Goal: Task Accomplishment & Management: Manage account settings

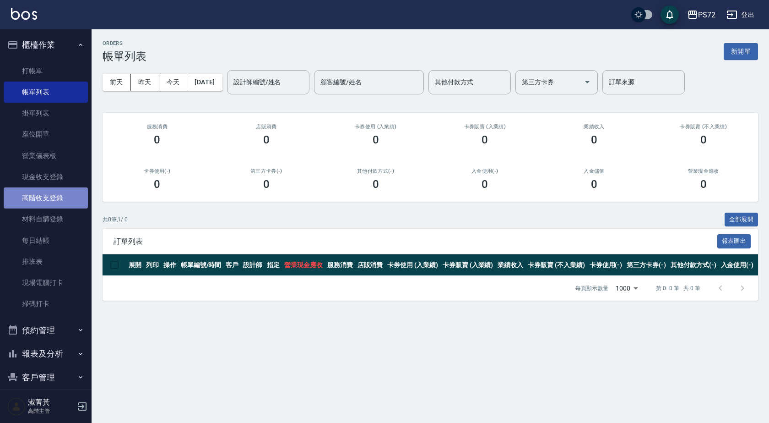
click at [55, 201] on link "高階收支登錄" at bounding box center [46, 197] width 84 height 21
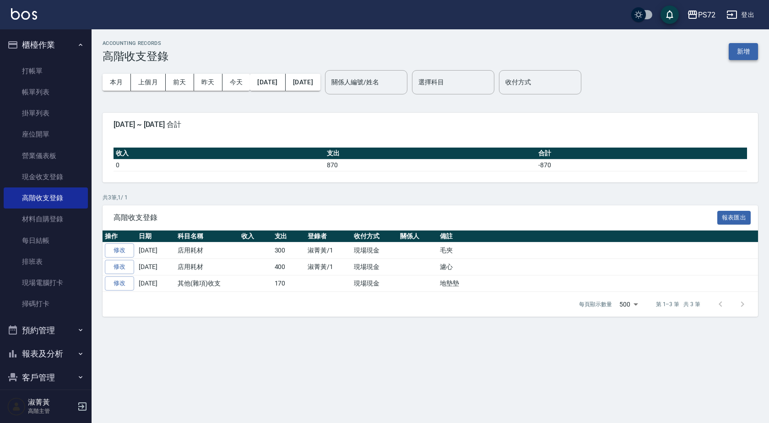
click at [749, 48] on button "新增" at bounding box center [743, 51] width 29 height 17
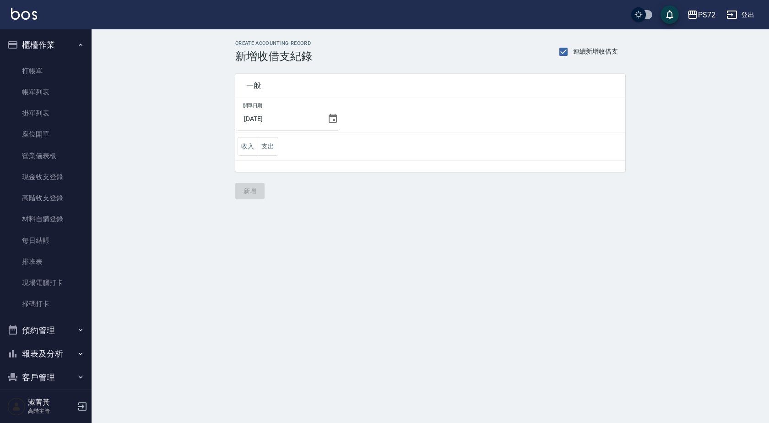
click at [329, 121] on icon at bounding box center [332, 118] width 11 height 11
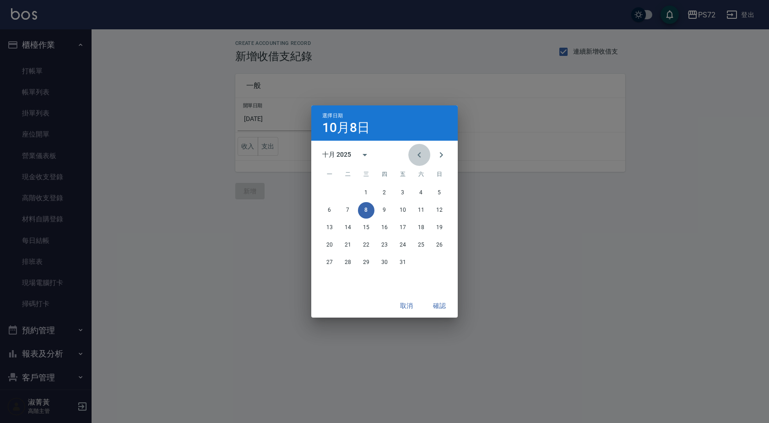
click at [416, 153] on icon "Previous month" at bounding box center [419, 154] width 11 height 11
click at [349, 258] on button "30" at bounding box center [348, 262] width 16 height 16
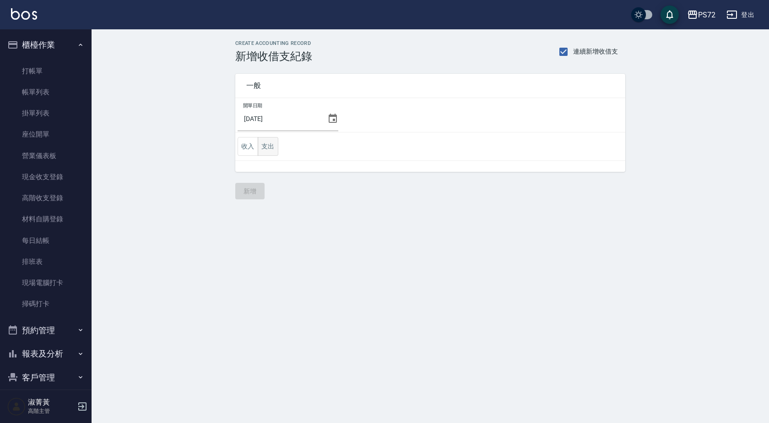
click at [272, 150] on button "支出" at bounding box center [268, 146] width 21 height 19
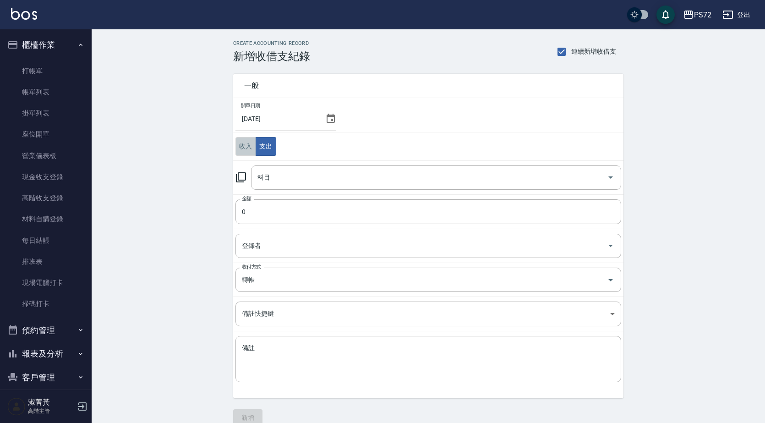
click at [244, 145] on button "收入" at bounding box center [245, 146] width 21 height 19
click at [279, 179] on input "科目" at bounding box center [429, 177] width 348 height 16
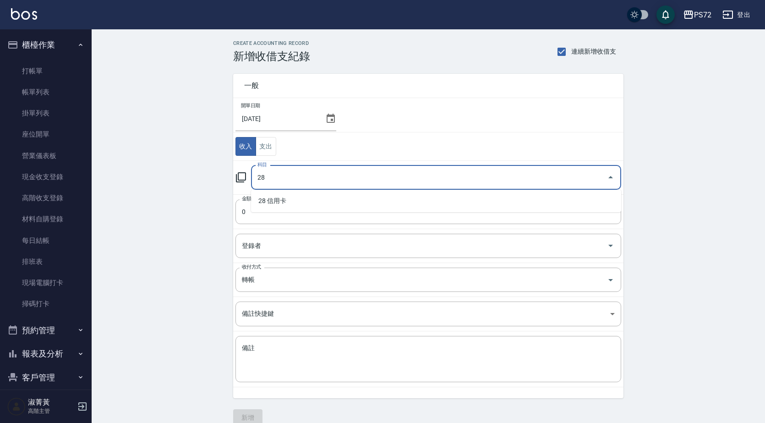
type input "28"
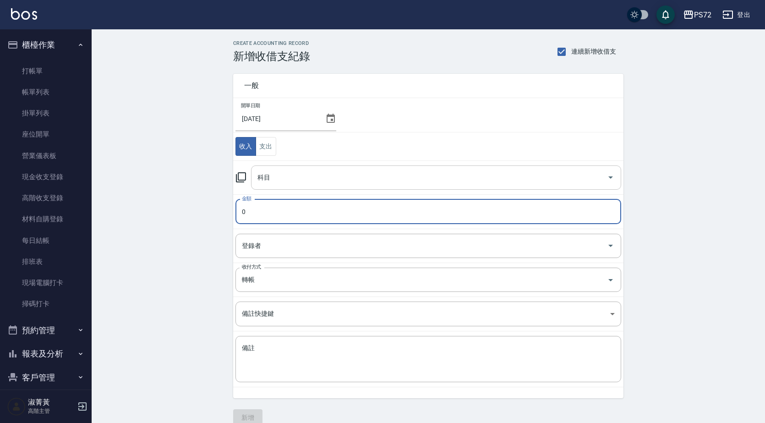
click at [277, 179] on input "科目" at bounding box center [429, 177] width 348 height 16
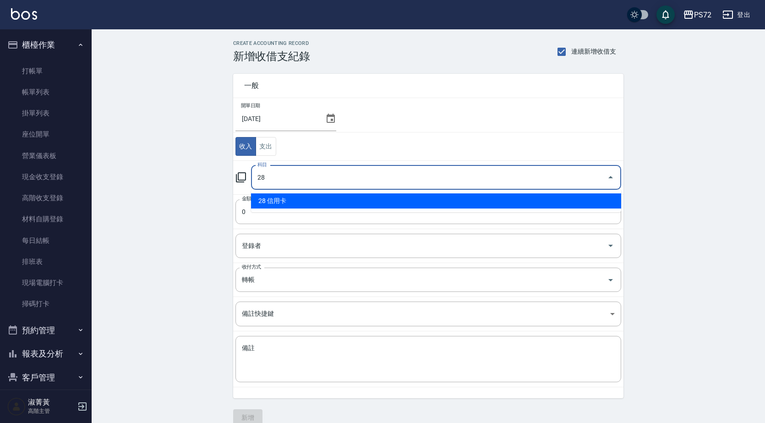
click at [270, 200] on li "28 信用卡" at bounding box center [436, 200] width 370 height 15
type input "28 信用卡"
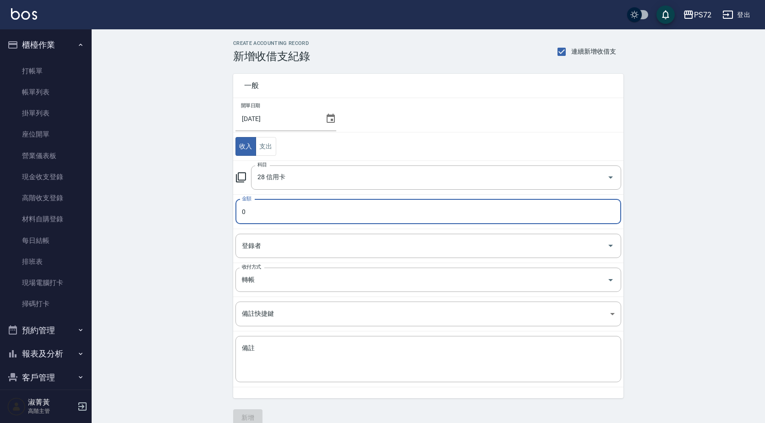
drag, startPoint x: 268, startPoint y: 211, endPoint x: 270, endPoint y: 207, distance: 4.7
click at [268, 211] on input "0" at bounding box center [427, 211] width 385 height 25
type input "3151"
click at [302, 244] on input "登錄者" at bounding box center [421, 246] width 364 height 16
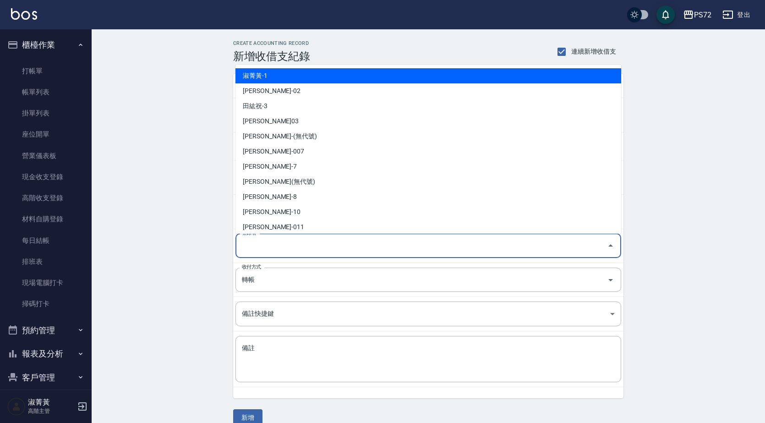
click at [331, 71] on li "淑菁黃-1" at bounding box center [427, 75] width 385 height 15
type input "淑菁黃-1"
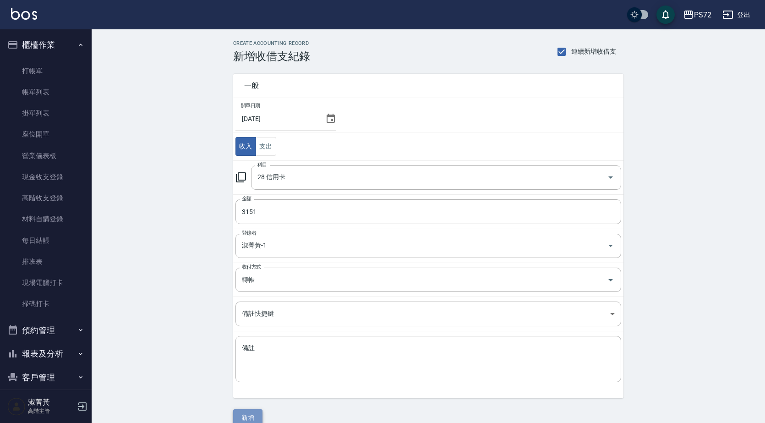
click at [247, 413] on button "新增" at bounding box center [247, 417] width 29 height 17
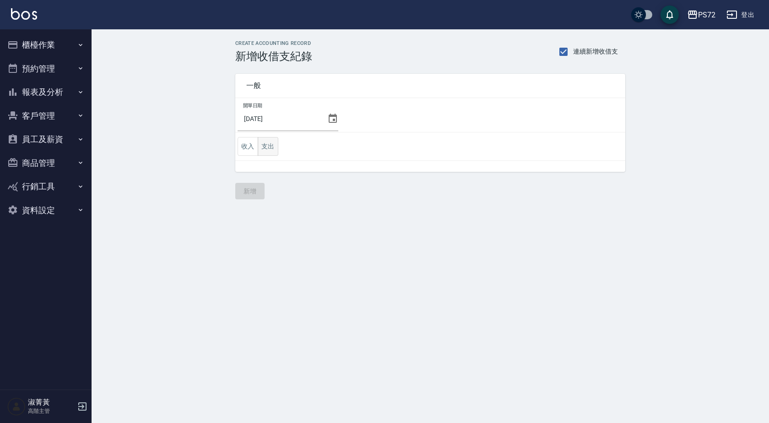
click at [272, 144] on button "支出" at bounding box center [268, 146] width 21 height 19
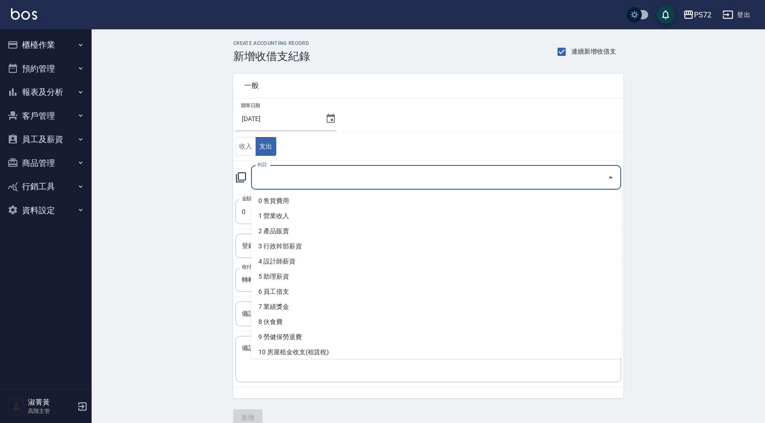
click at [263, 180] on input "科目" at bounding box center [429, 177] width 348 height 16
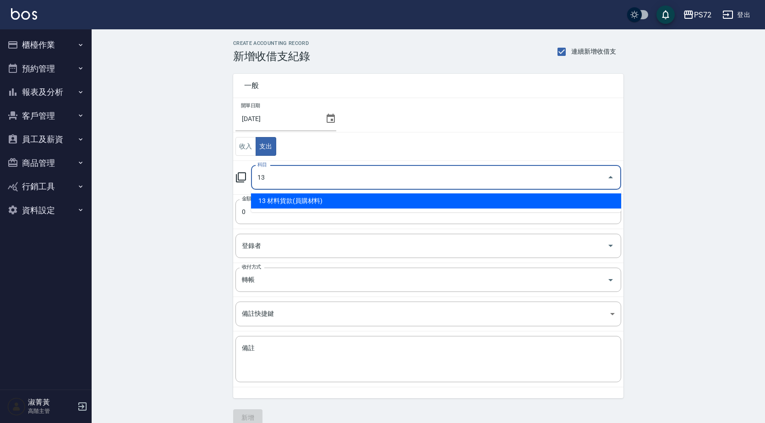
click at [334, 205] on li "13 材料貨款(員購材料)" at bounding box center [436, 200] width 370 height 15
type input "13 材料貨款(員購材料)"
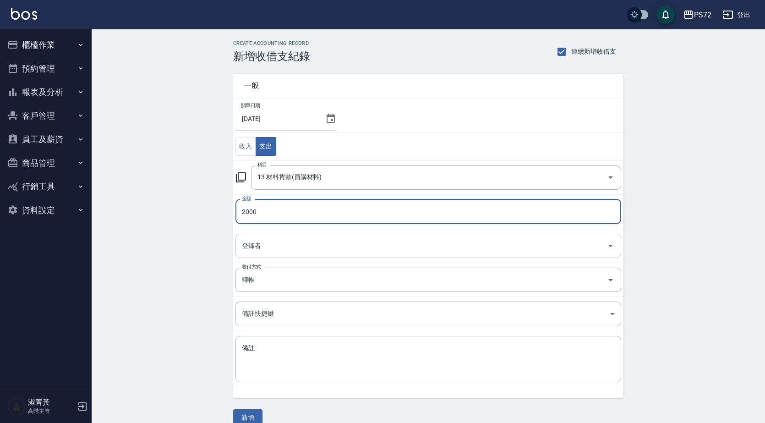
type input "2000"
click at [328, 246] on input "登錄者" at bounding box center [421, 246] width 364 height 16
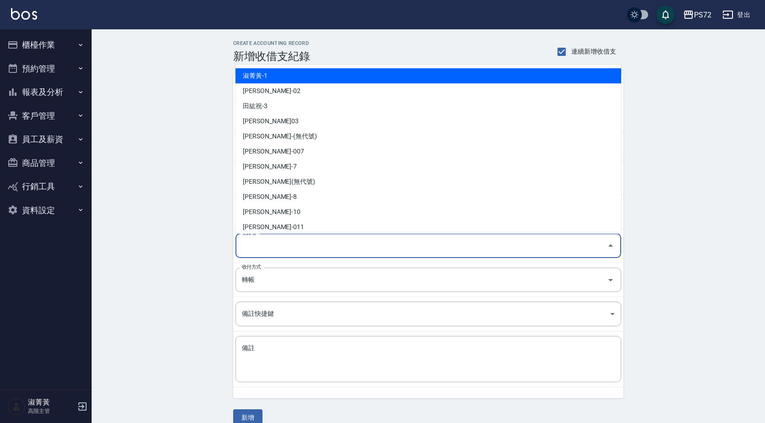
click at [449, 73] on li "淑菁黃-1" at bounding box center [427, 75] width 385 height 15
type input "淑菁黃-1"
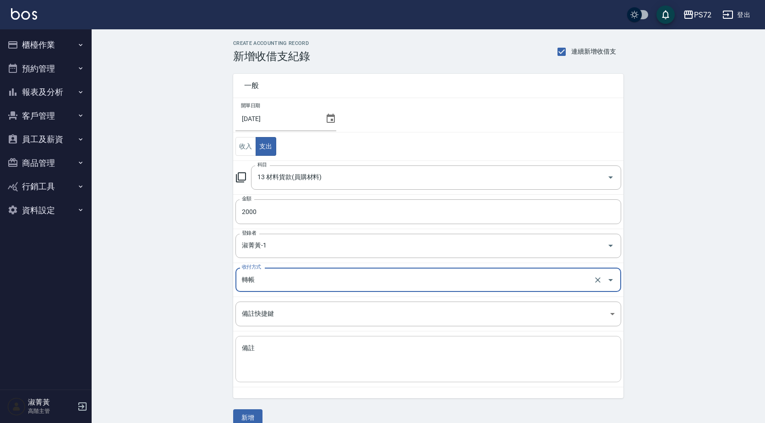
click at [281, 348] on textarea "備註" at bounding box center [428, 358] width 373 height 31
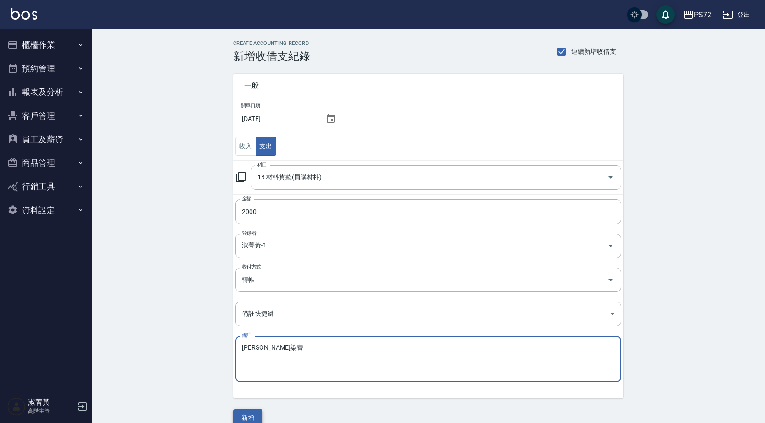
type textarea "伊凡染膏"
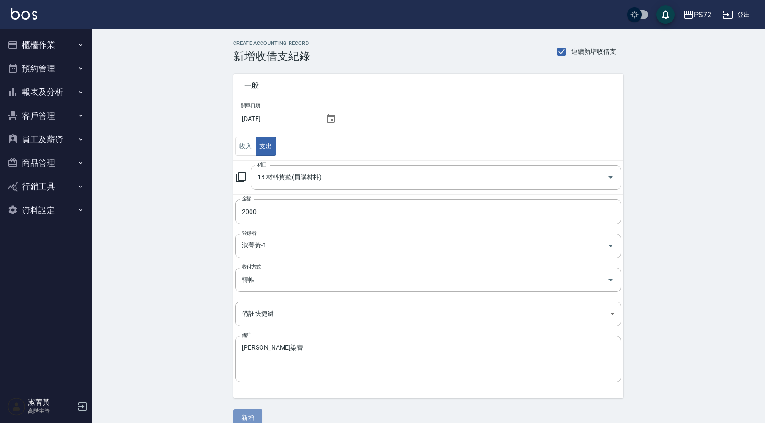
click at [256, 414] on button "新增" at bounding box center [247, 417] width 29 height 17
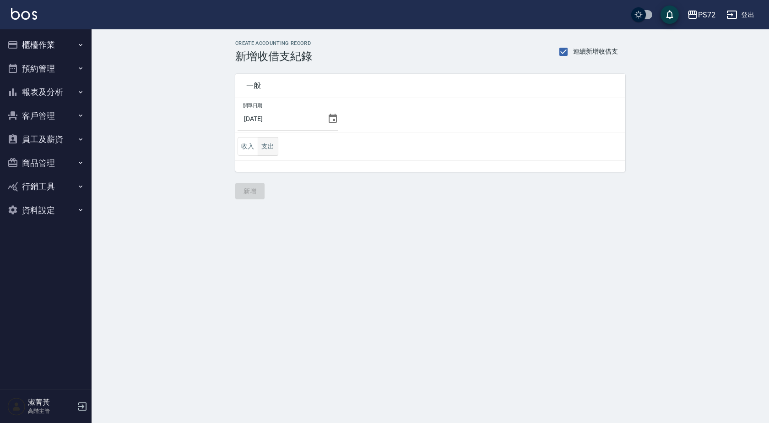
click at [271, 144] on button "支出" at bounding box center [268, 146] width 21 height 19
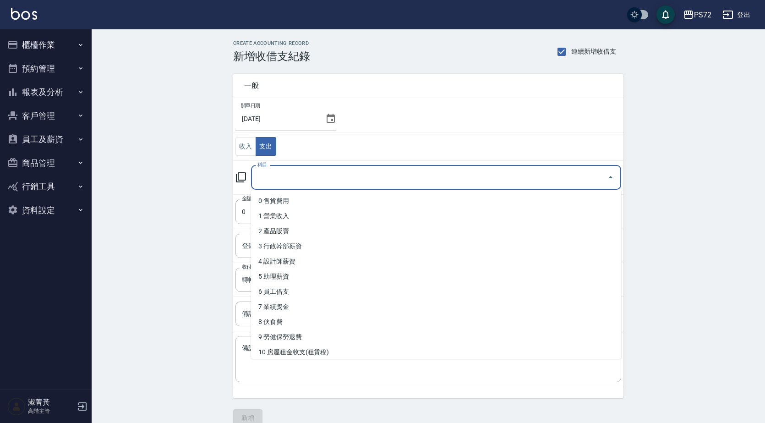
click at [293, 176] on input "科目" at bounding box center [429, 177] width 348 height 16
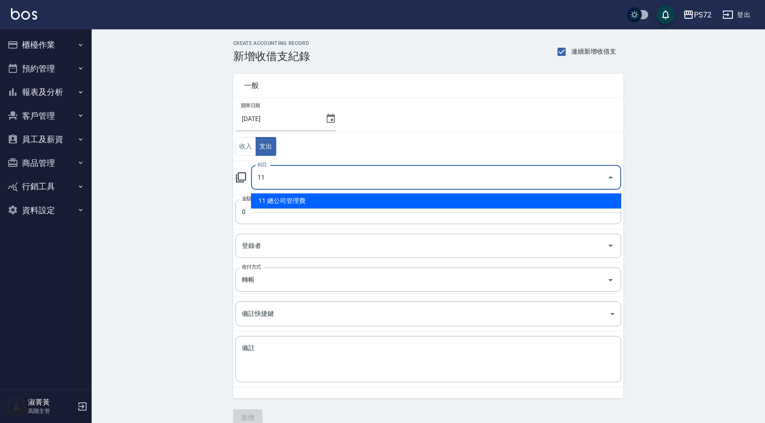
click at [302, 200] on li "11 總公司管理費" at bounding box center [436, 200] width 370 height 15
type input "11 總公司管理費"
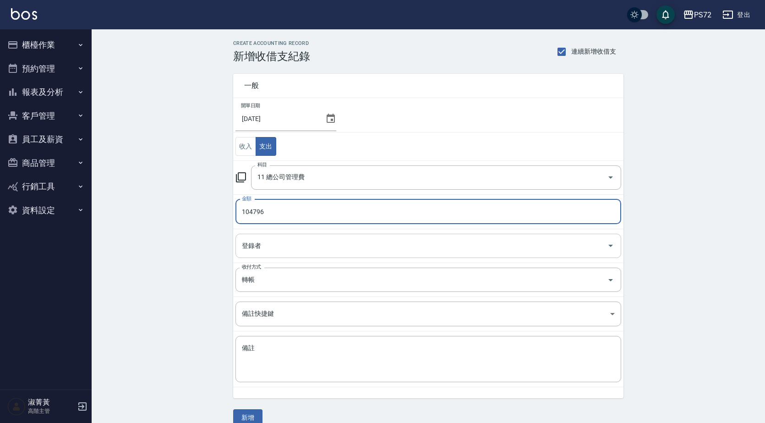
type input "104796"
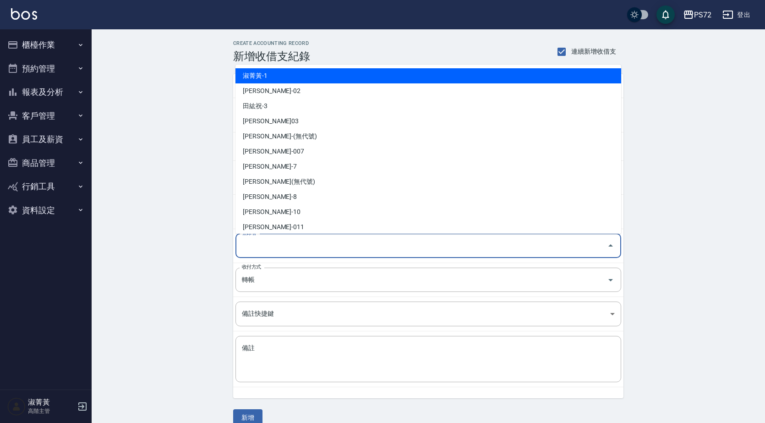
click at [289, 247] on input "登錄者" at bounding box center [421, 246] width 364 height 16
click at [297, 78] on li "淑菁黃-1" at bounding box center [427, 75] width 385 height 15
type input "淑菁黃-1"
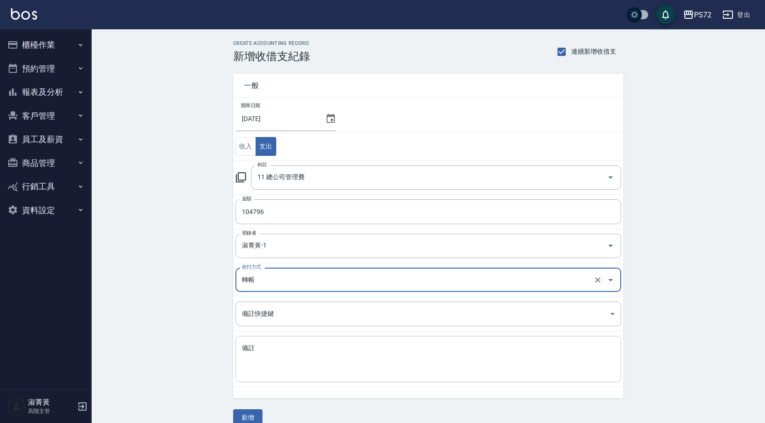
click at [298, 355] on textarea "備註" at bounding box center [428, 358] width 373 height 31
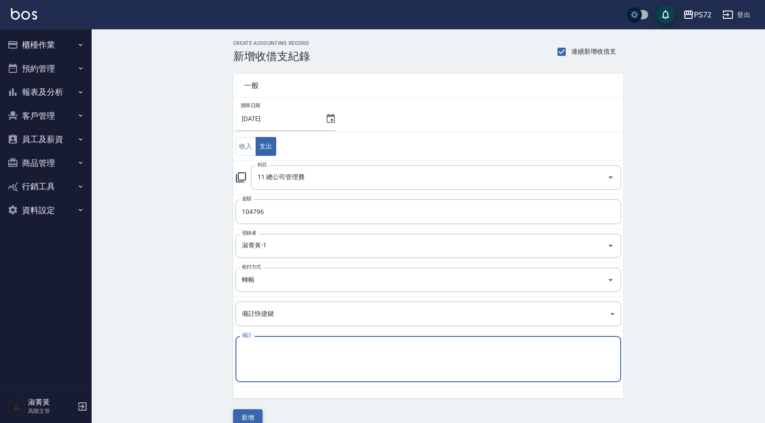
click at [249, 414] on button "新增" at bounding box center [247, 417] width 29 height 17
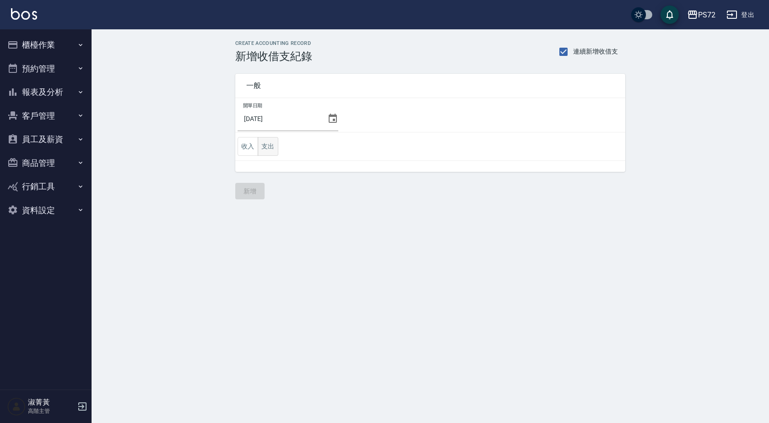
click at [271, 143] on button "支出" at bounding box center [268, 146] width 21 height 19
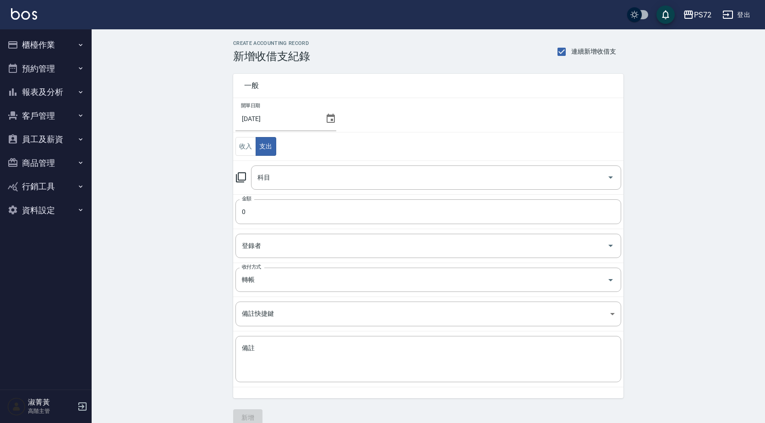
click at [243, 178] on icon at bounding box center [240, 177] width 11 height 11
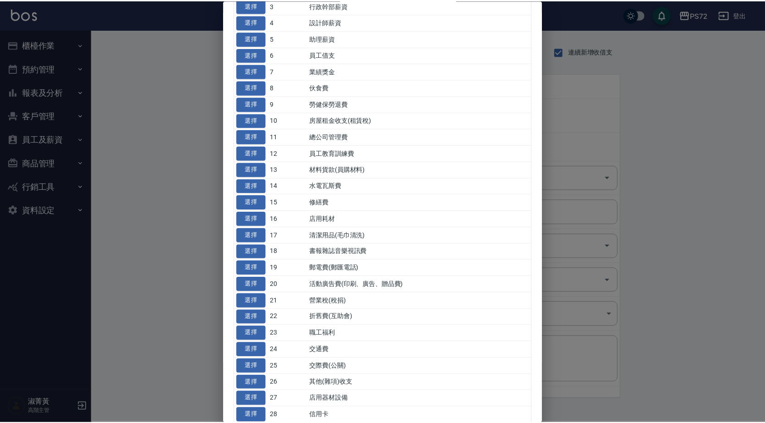
scroll to position [137, 0]
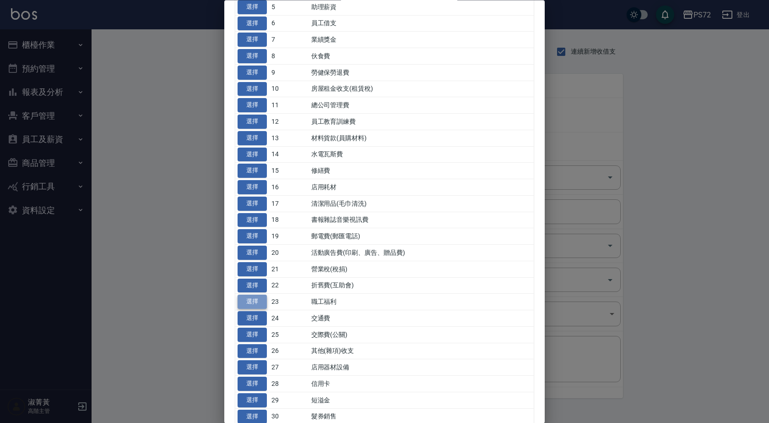
click at [257, 300] on button "選擇" at bounding box center [252, 302] width 29 height 14
type input "23 職工福利"
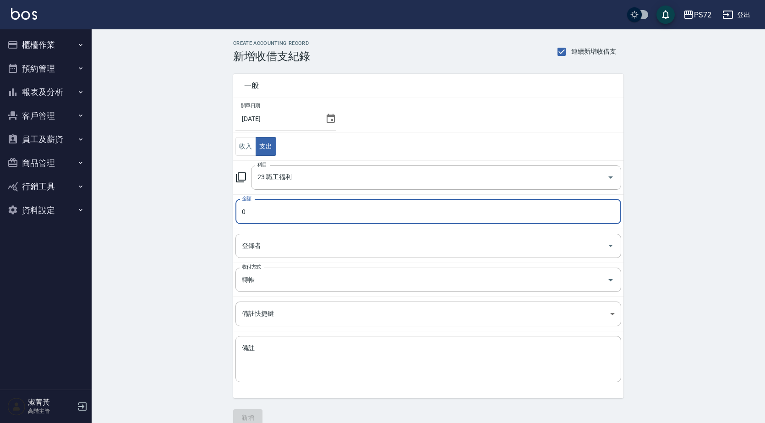
click at [268, 212] on input "0" at bounding box center [427, 211] width 385 height 25
type input "30000"
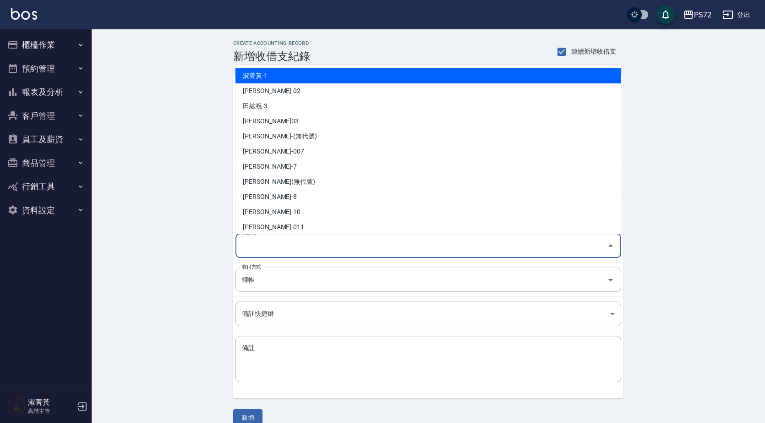
click at [276, 247] on input "登錄者" at bounding box center [421, 246] width 364 height 16
click at [328, 76] on li "淑菁黃-1" at bounding box center [427, 75] width 385 height 15
type input "淑菁黃-1"
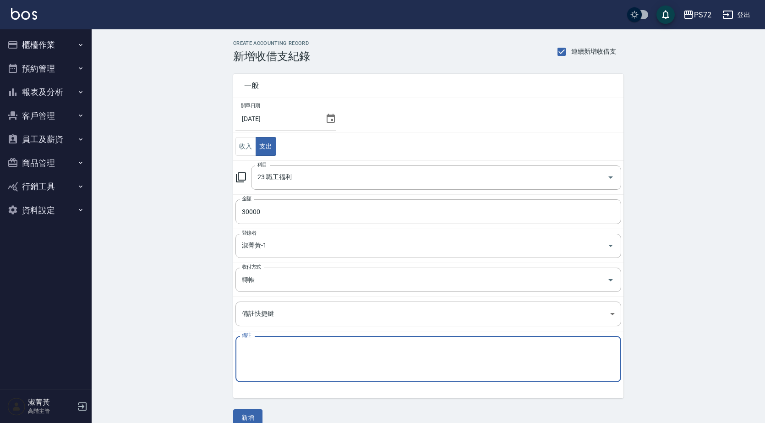
click at [371, 364] on textarea "備註" at bounding box center [428, 358] width 373 height 31
type textarea "8月紅利"
click at [255, 415] on button "新增" at bounding box center [247, 417] width 29 height 17
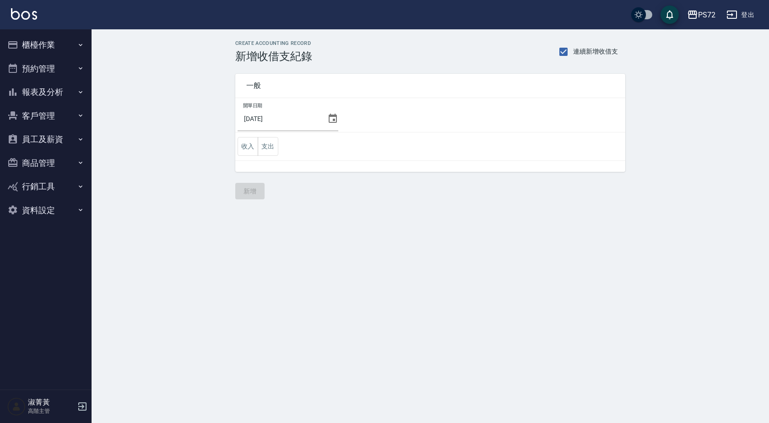
click at [234, 149] on div "一般 開單日期 2025/09/30 收入 支出" at bounding box center [424, 117] width 401 height 109
click at [238, 147] on button "收入" at bounding box center [248, 146] width 21 height 19
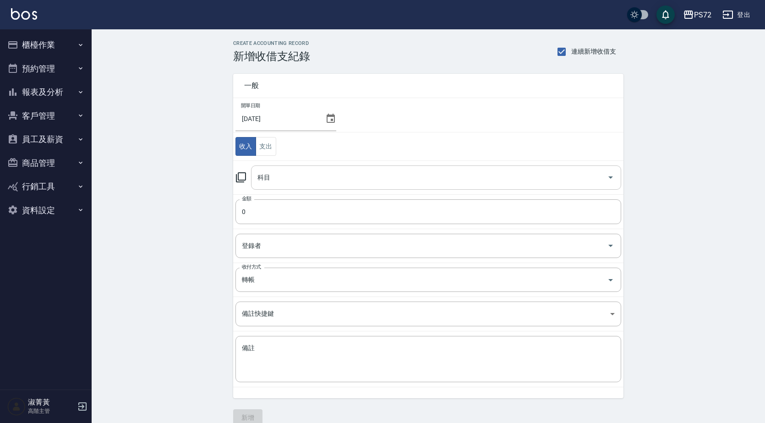
click at [291, 177] on input "科目" at bounding box center [429, 177] width 348 height 16
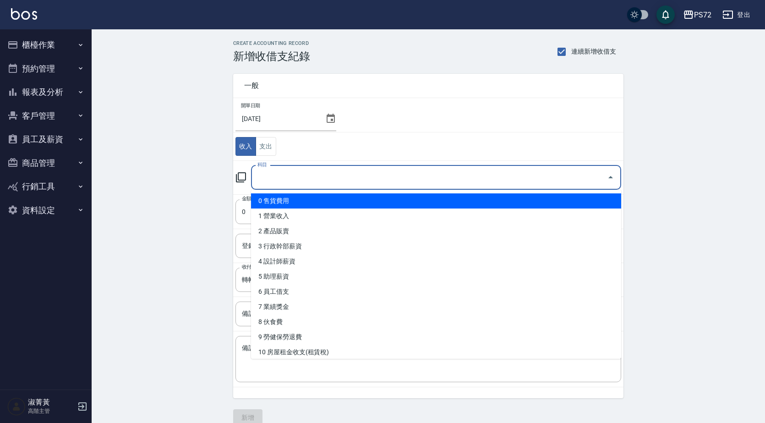
click at [309, 177] on input "科目" at bounding box center [429, 177] width 348 height 16
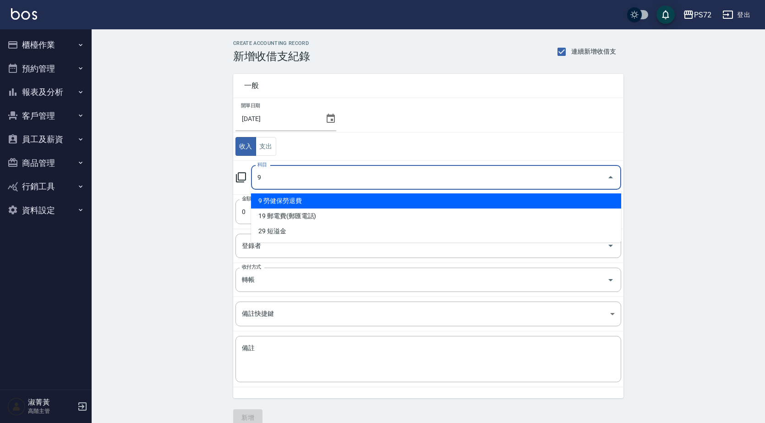
click at [310, 199] on li "9 勞健保勞退費" at bounding box center [436, 200] width 370 height 15
type input "9 勞健保勞退費"
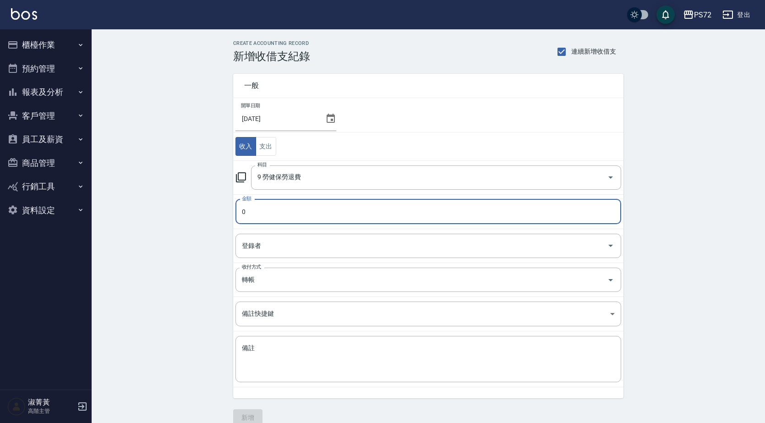
click at [294, 213] on input "0" at bounding box center [427, 211] width 385 height 25
click at [322, 236] on div "登錄者" at bounding box center [427, 245] width 385 height 24
type input "05000"
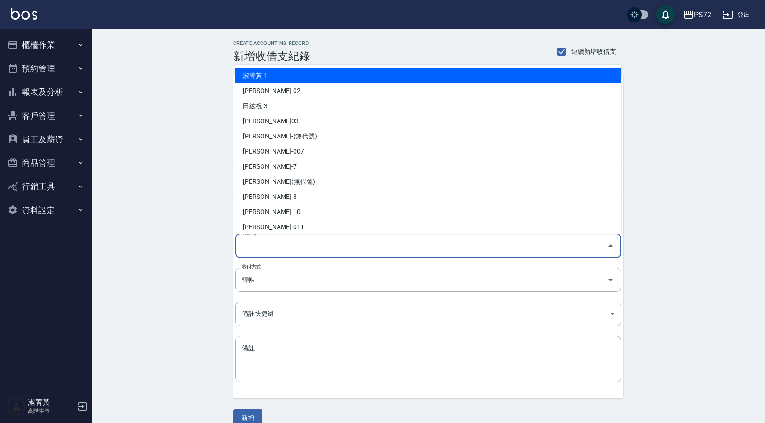
click at [306, 74] on li "淑菁黃-1" at bounding box center [427, 75] width 385 height 15
type input "淑菁黃-1"
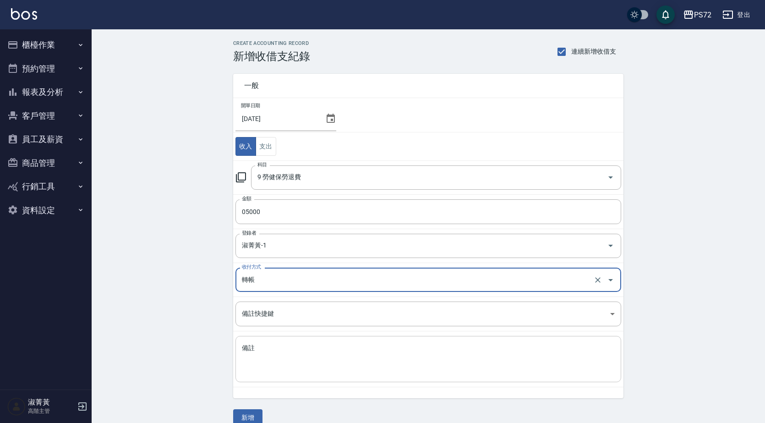
click at [314, 353] on textarea "備註" at bounding box center [428, 358] width 373 height 31
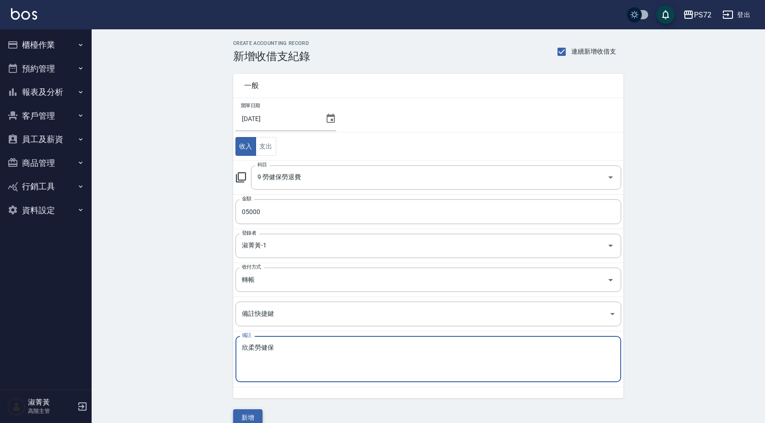
type textarea "欣柔勞健保"
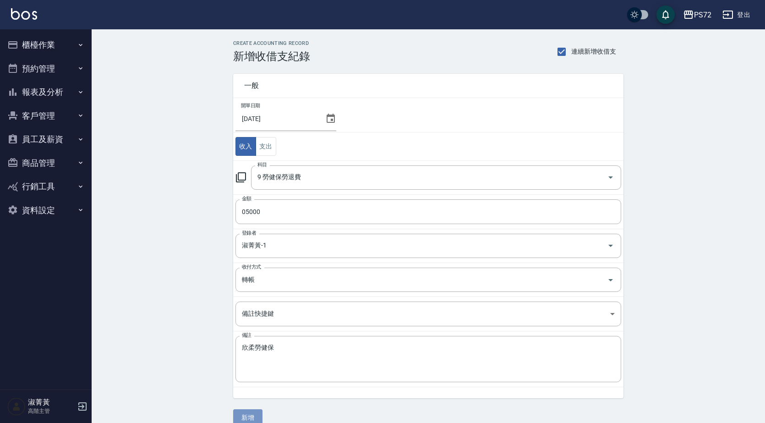
click at [253, 418] on button "新增" at bounding box center [247, 417] width 29 height 17
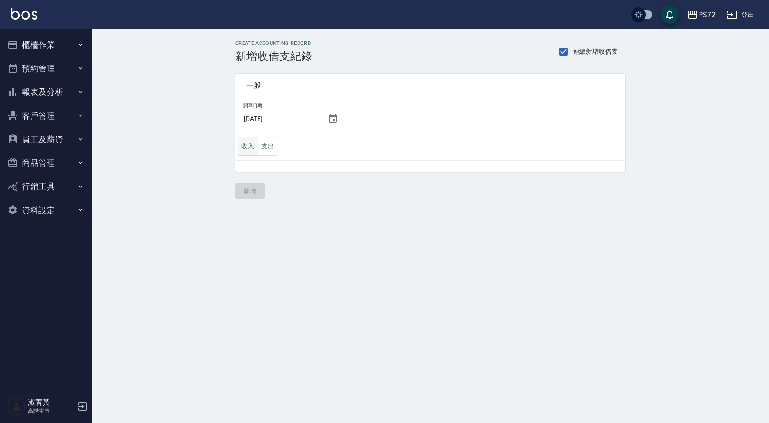
click at [256, 144] on button "收入" at bounding box center [248, 146] width 21 height 19
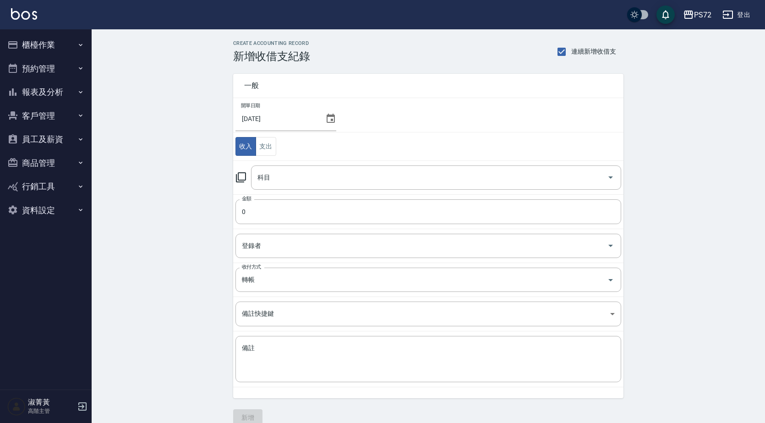
click at [245, 175] on icon at bounding box center [241, 177] width 10 height 10
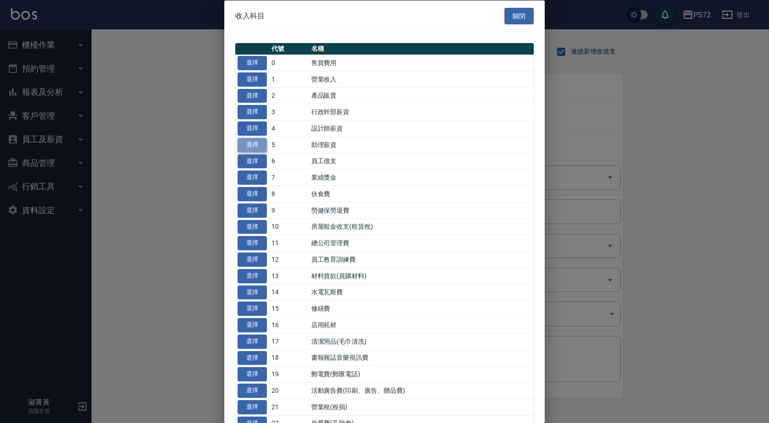
click at [257, 140] on button "選擇" at bounding box center [252, 144] width 29 height 14
type input "5 助理薪資"
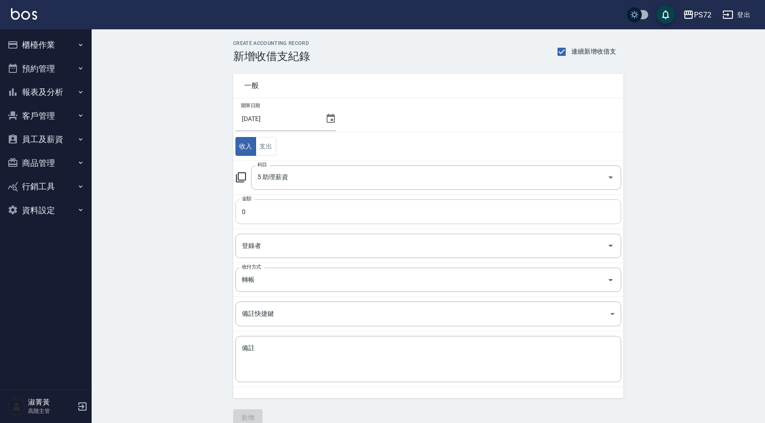
click at [291, 211] on input "0" at bounding box center [427, 211] width 385 height 25
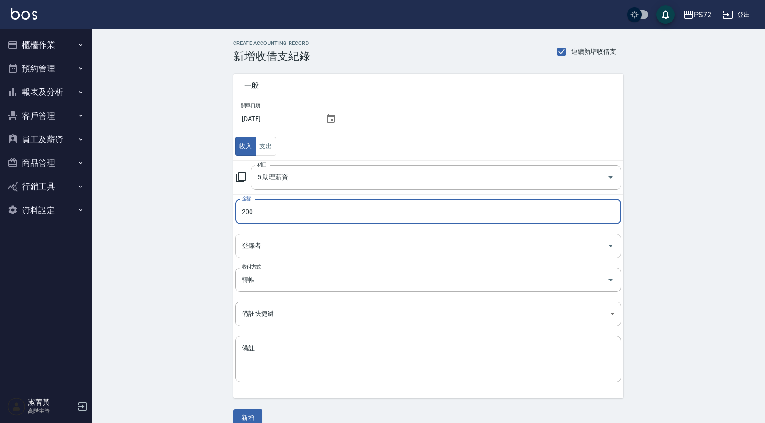
type input "200"
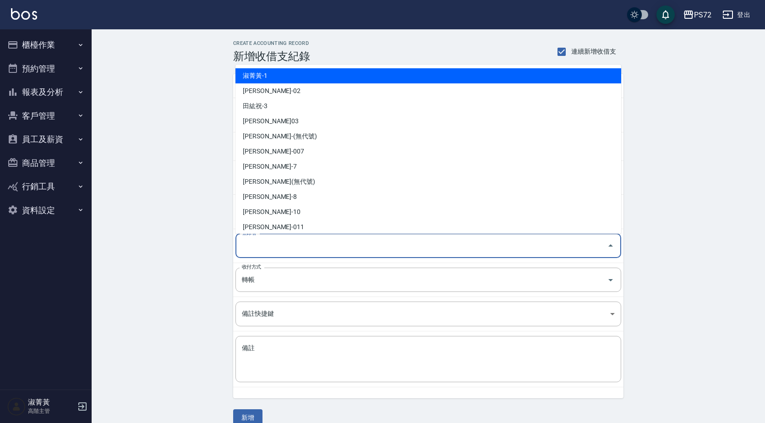
click at [283, 245] on input "登錄者" at bounding box center [421, 246] width 364 height 16
click at [342, 75] on li "淑菁黃-1" at bounding box center [427, 75] width 385 height 15
type input "淑菁黃-1"
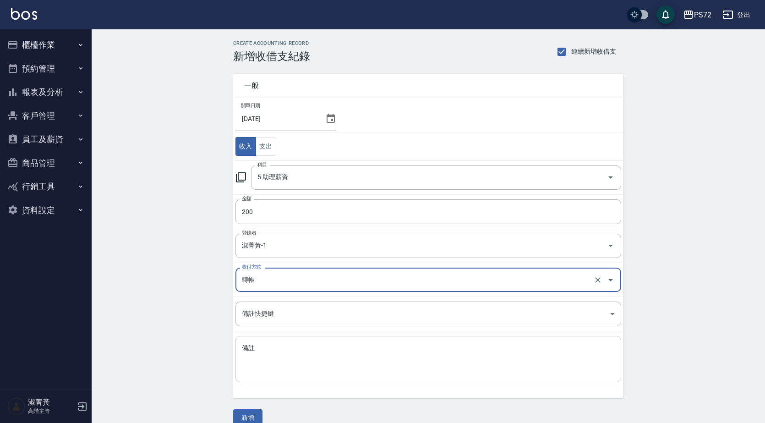
click at [276, 359] on textarea "備註" at bounding box center [428, 358] width 373 height 31
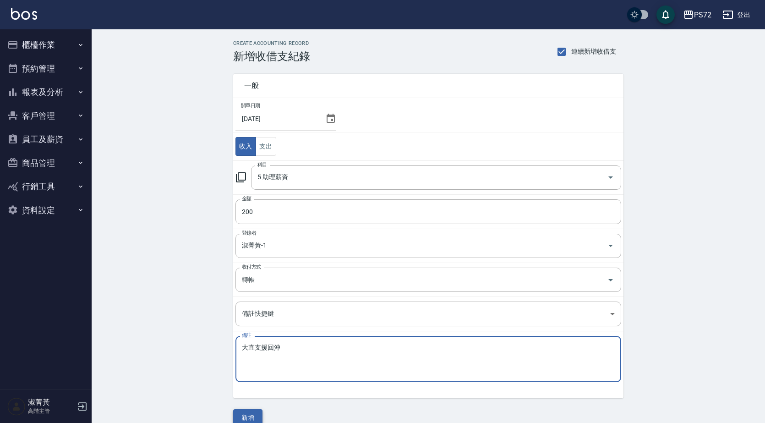
type textarea "大直支援回沖"
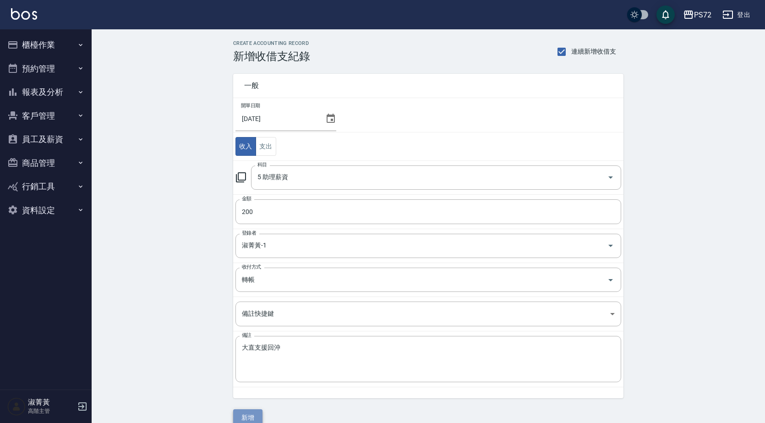
click at [250, 416] on button "新增" at bounding box center [247, 417] width 29 height 17
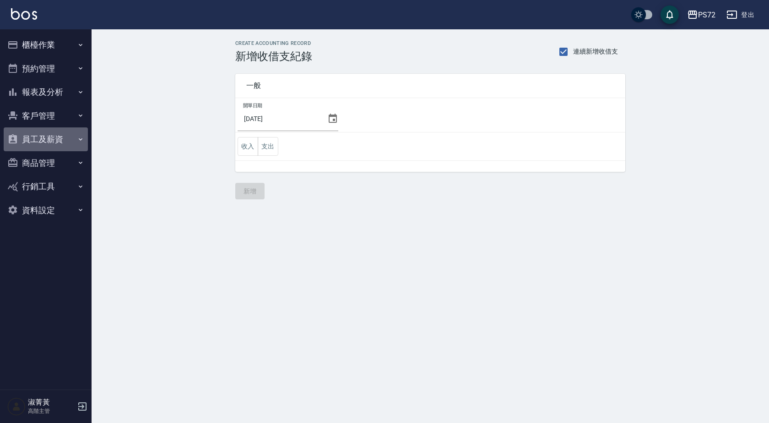
click at [50, 134] on button "員工及薪資" at bounding box center [46, 139] width 84 height 24
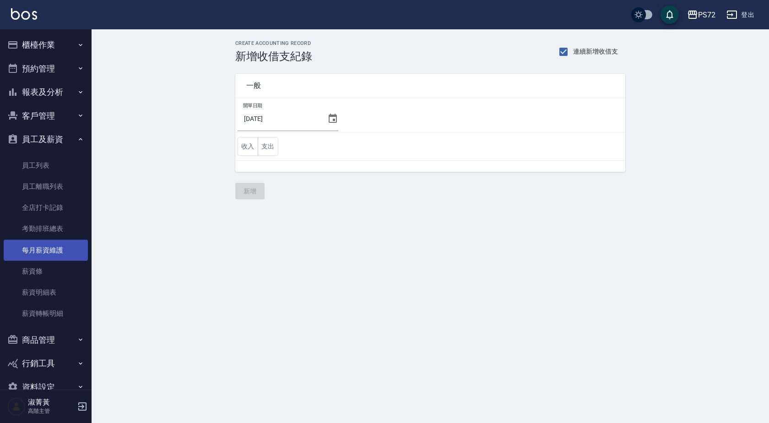
click at [53, 250] on link "每月薪資維護" at bounding box center [46, 249] width 84 height 21
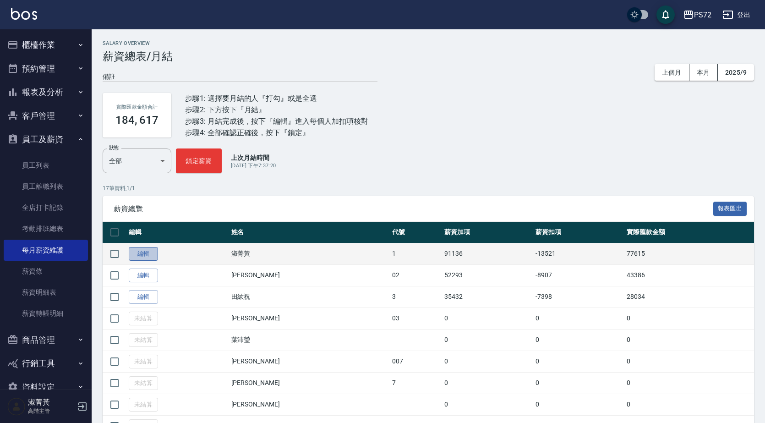
click at [141, 258] on link "編輯" at bounding box center [143, 254] width 29 height 14
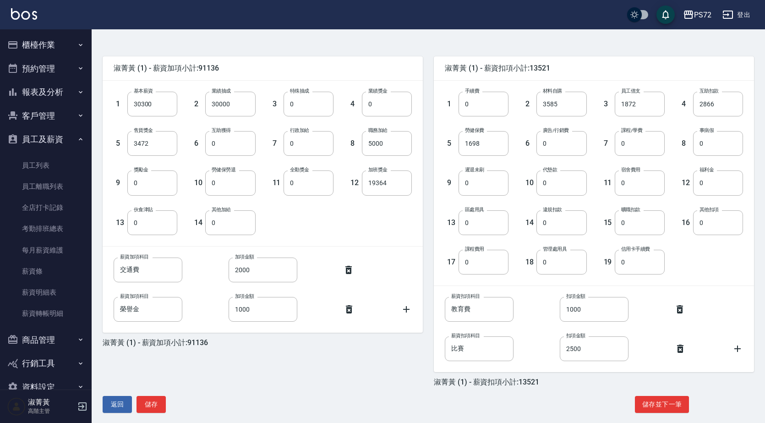
scroll to position [212, 0]
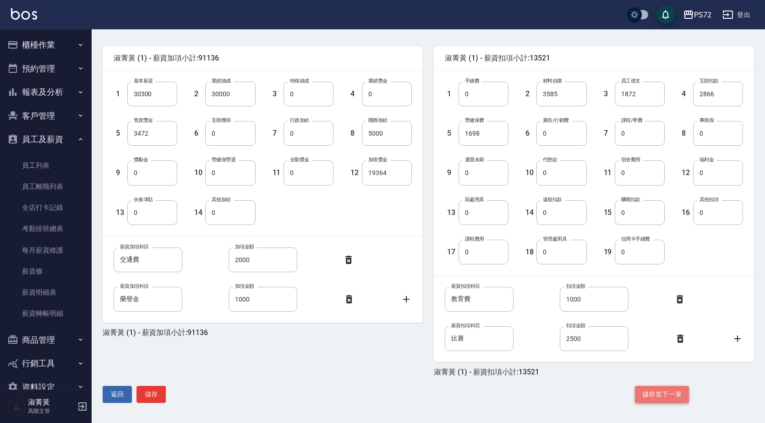
click at [679, 394] on button "儲存並下一筆" at bounding box center [662, 393] width 54 height 17
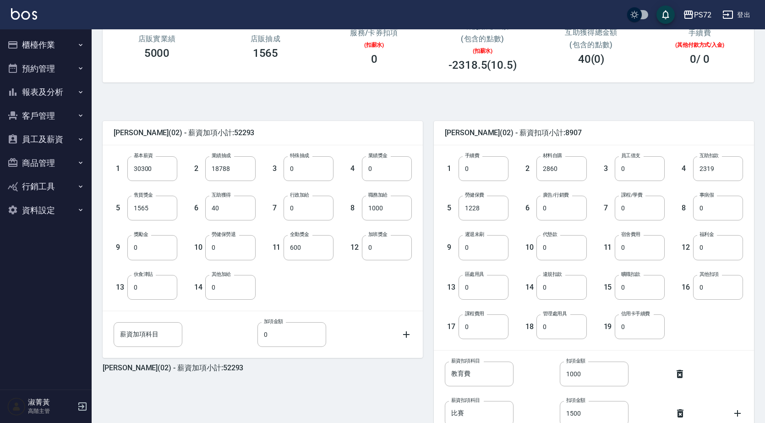
scroll to position [212, 0]
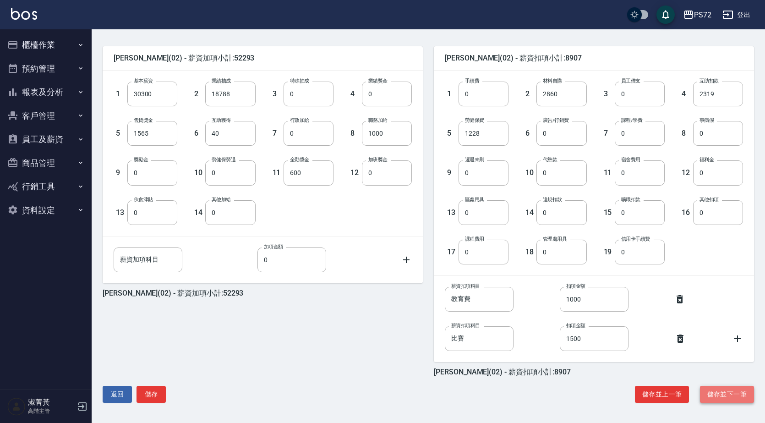
click at [728, 396] on button "儲存並下一筆" at bounding box center [727, 393] width 54 height 17
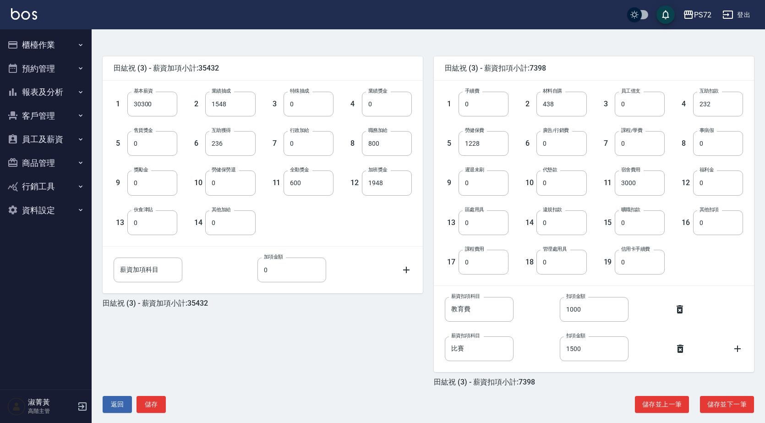
scroll to position [212, 0]
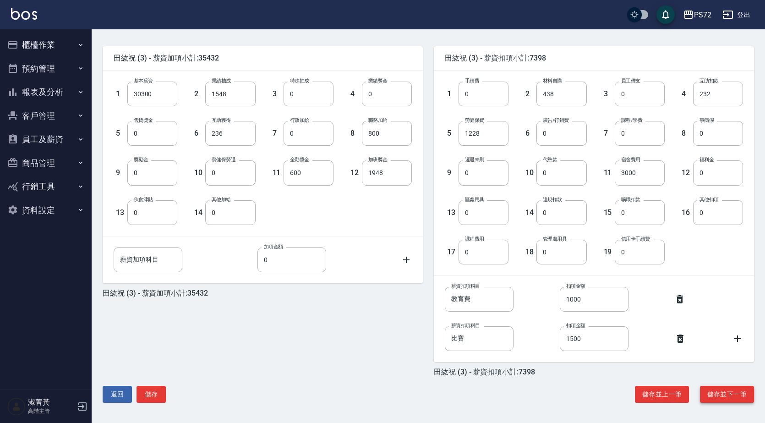
click at [725, 393] on button "儲存並下一筆" at bounding box center [727, 393] width 54 height 17
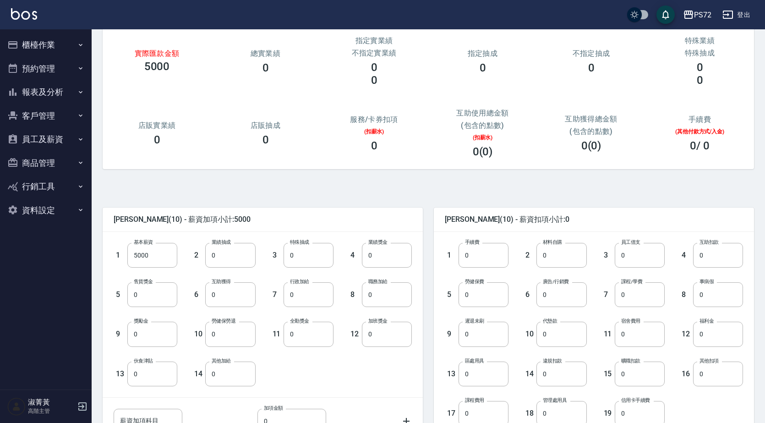
scroll to position [172, 0]
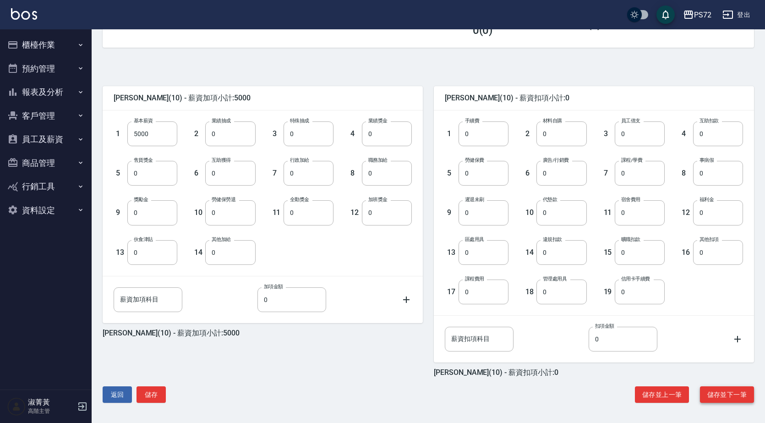
click at [713, 393] on button "儲存並下一筆" at bounding box center [727, 394] width 54 height 17
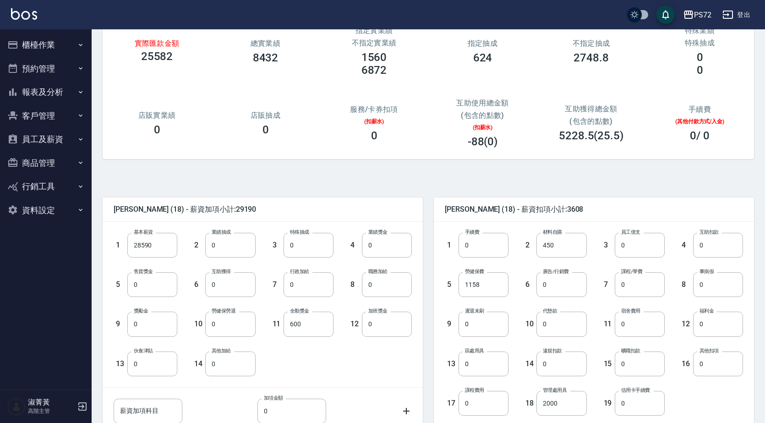
scroll to position [172, 0]
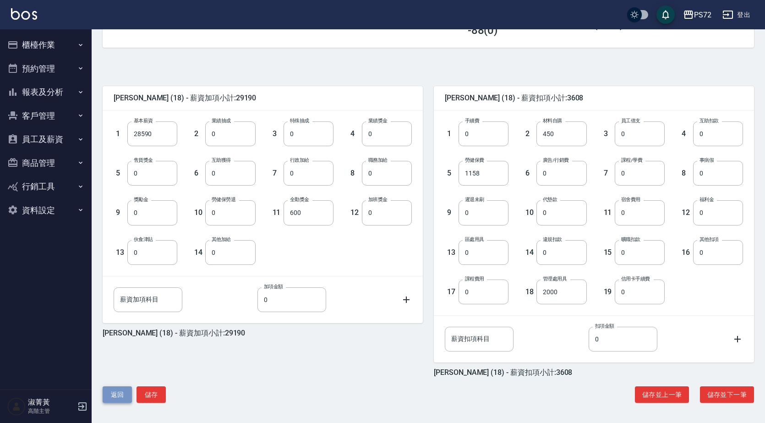
click at [119, 388] on button "返回" at bounding box center [117, 394] width 29 height 17
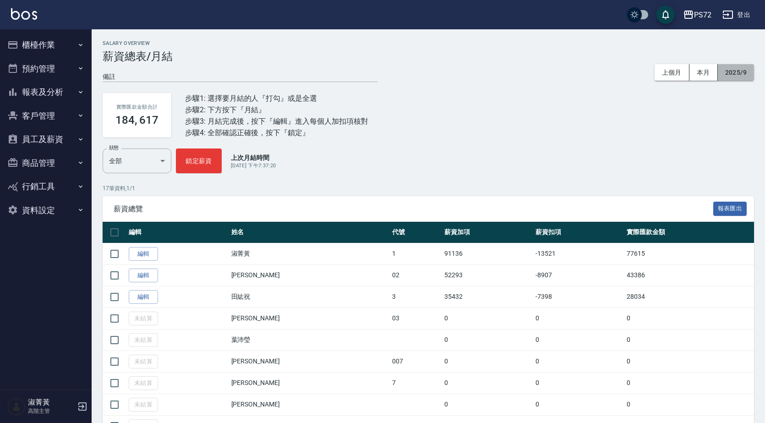
click at [734, 69] on button "2025/9" at bounding box center [735, 72] width 36 height 17
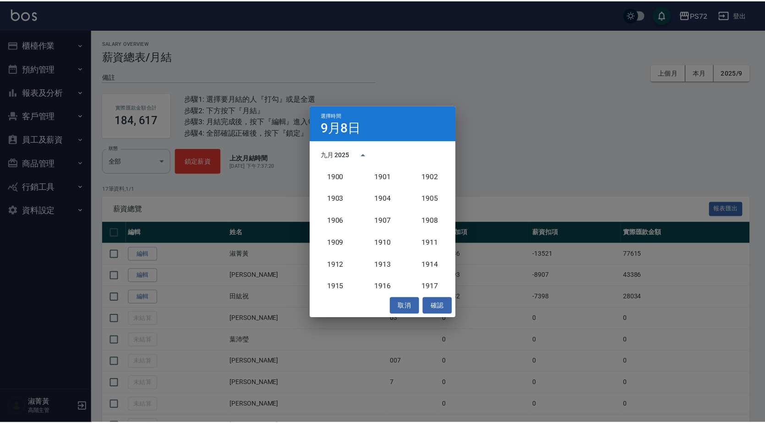
scroll to position [848, 0]
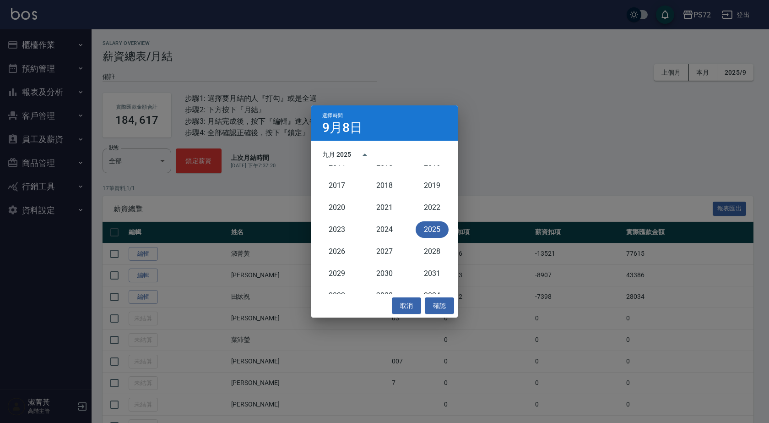
click at [431, 231] on button "2025" at bounding box center [432, 229] width 33 height 16
click at [333, 221] on button "7月" at bounding box center [336, 225] width 33 height 16
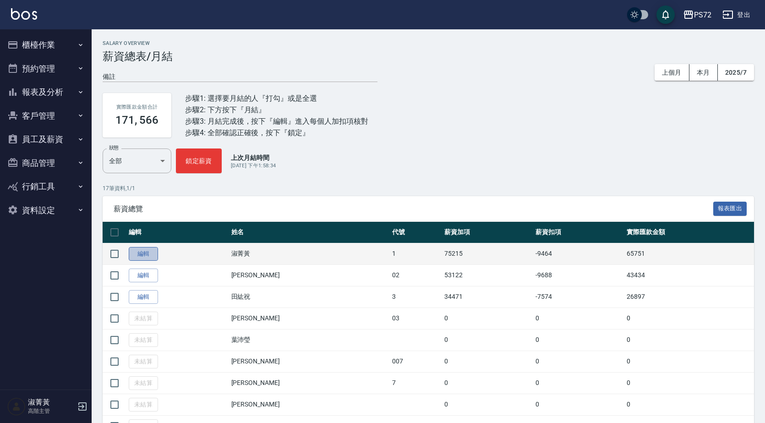
click at [146, 250] on link "編輯" at bounding box center [143, 254] width 29 height 14
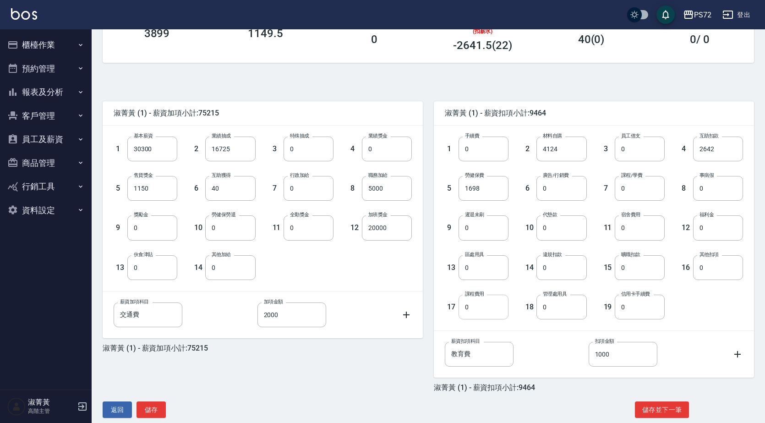
scroll to position [172, 0]
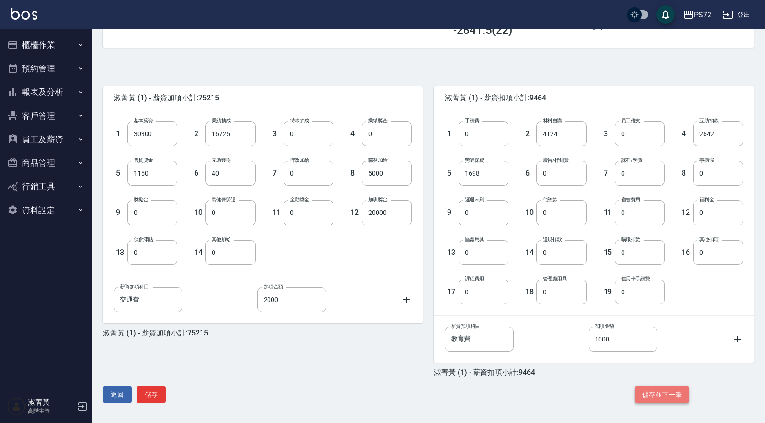
click at [655, 391] on button "儲存並下一筆" at bounding box center [662, 394] width 54 height 17
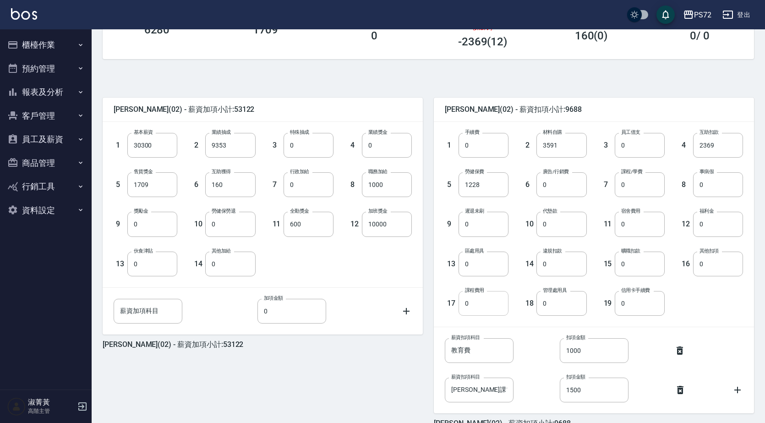
scroll to position [212, 0]
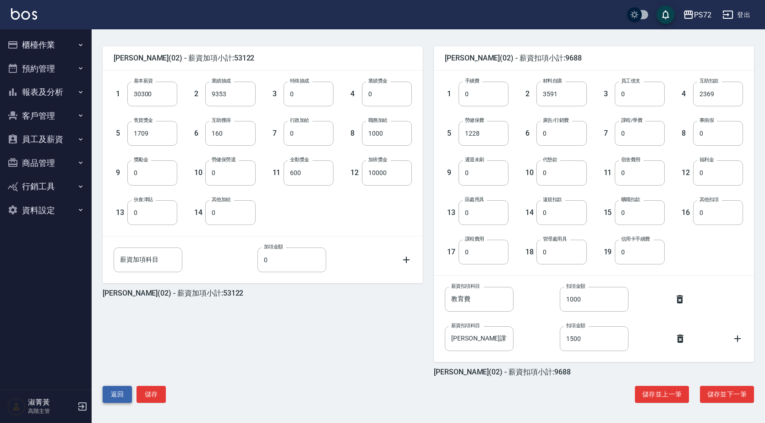
click at [105, 391] on button "返回" at bounding box center [117, 393] width 29 height 17
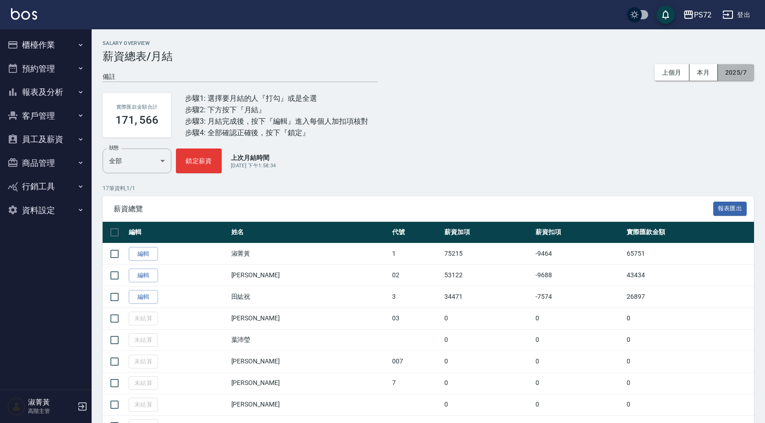
click at [735, 71] on button "2025/7" at bounding box center [735, 72] width 36 height 17
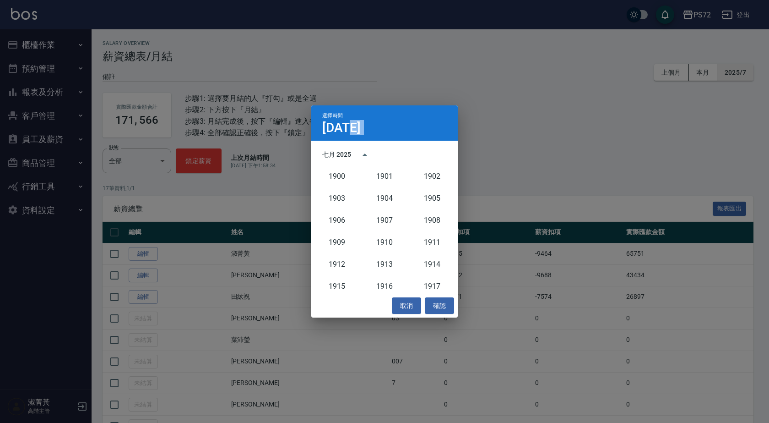
click at [735, 71] on div "選擇時間 7月8日 七月 2025 1900 1901 1902 1903 1904 1905 1906 1907 1908 1909 1910 1911 1…" at bounding box center [384, 211] width 769 height 423
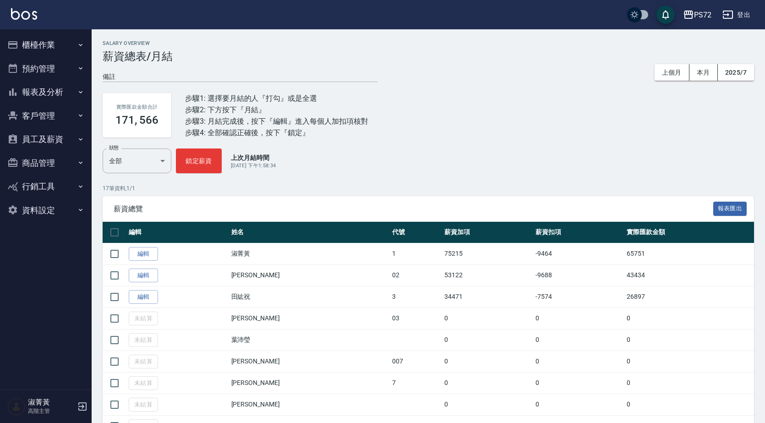
click at [738, 62] on h3 "薪資總表/月結" at bounding box center [428, 56] width 651 height 13
click at [738, 71] on button "2025/7" at bounding box center [735, 72] width 36 height 17
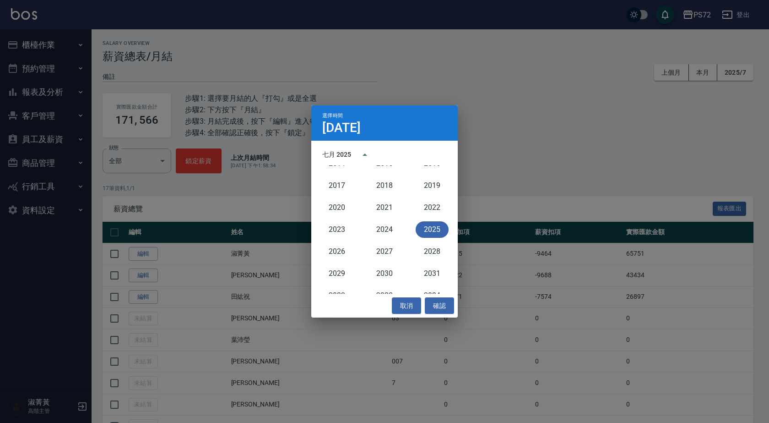
click at [425, 226] on button "2025" at bounding box center [432, 229] width 33 height 16
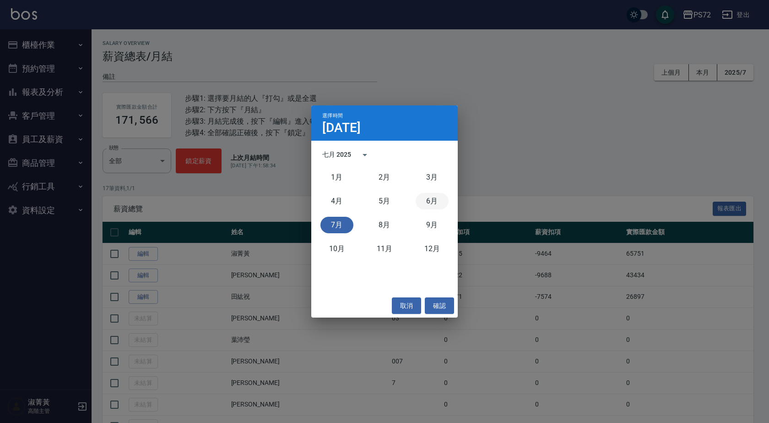
click at [439, 200] on button "6月" at bounding box center [432, 201] width 33 height 16
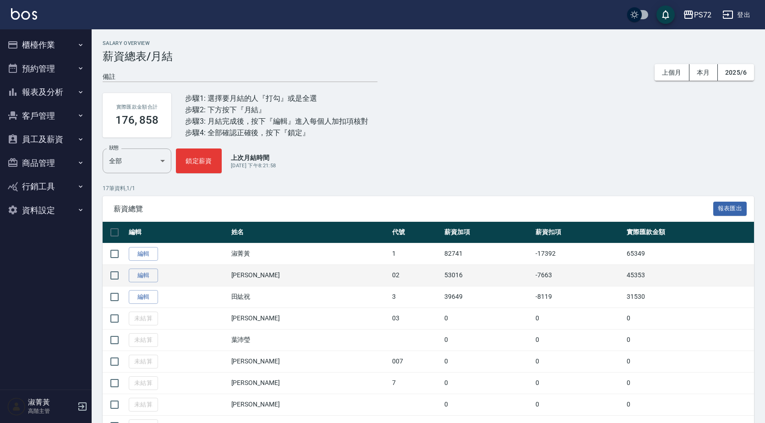
click at [143, 266] on td "編輯" at bounding box center [177, 275] width 103 height 22
click at [144, 270] on link "編輯" at bounding box center [143, 275] width 29 height 14
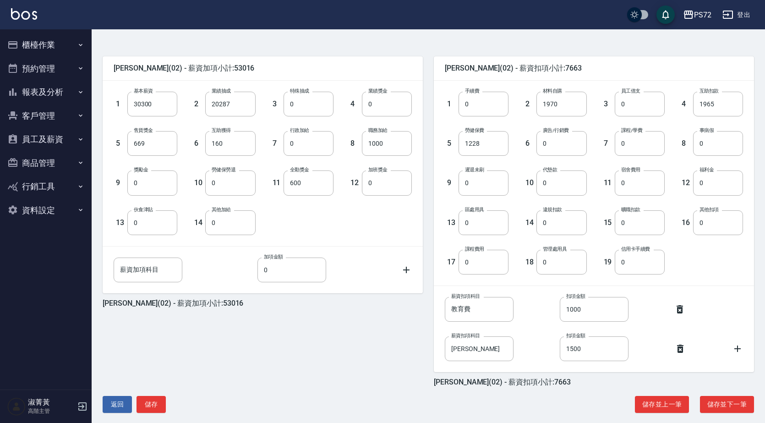
scroll to position [212, 0]
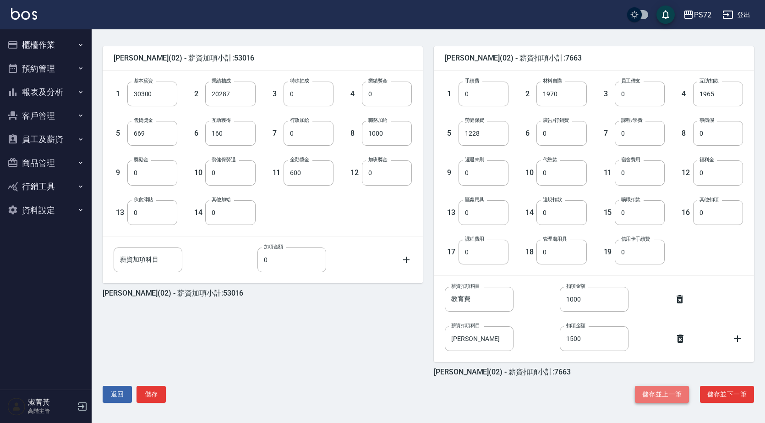
click at [660, 387] on button "儲存並上一筆" at bounding box center [662, 393] width 54 height 17
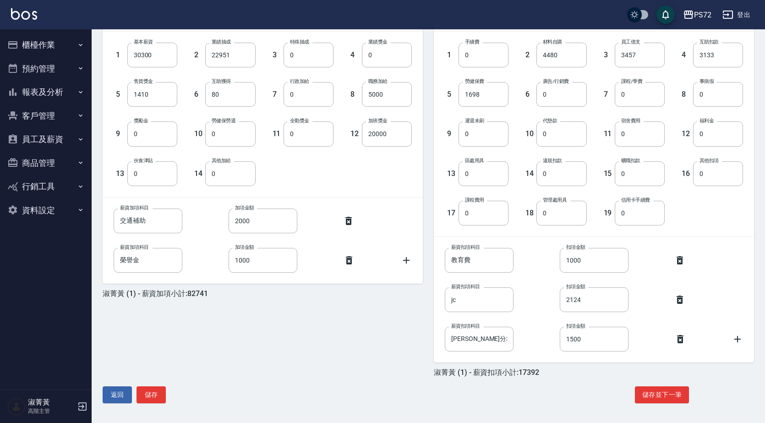
scroll to position [251, 0]
click at [125, 391] on button "返回" at bounding box center [117, 393] width 29 height 17
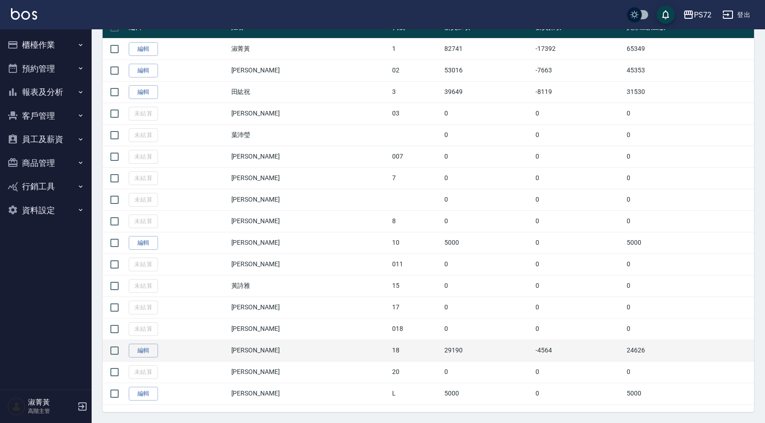
scroll to position [216, 0]
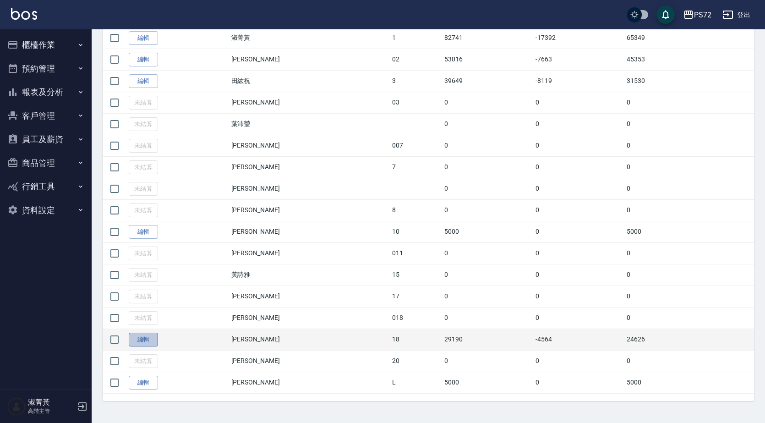
click at [141, 340] on link "編輯" at bounding box center [143, 339] width 29 height 14
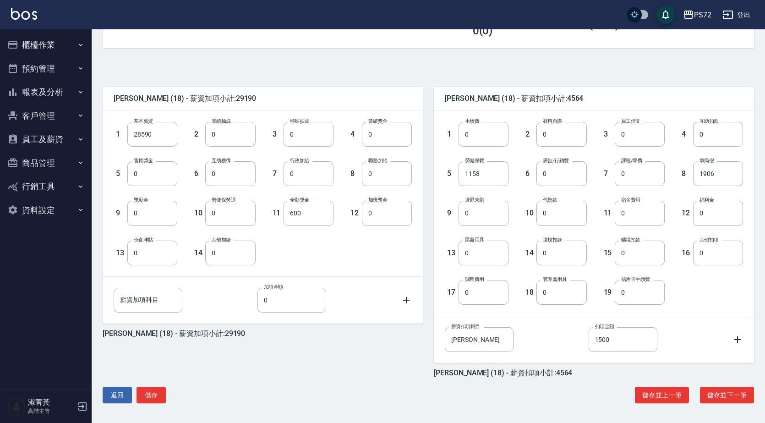
scroll to position [172, 0]
click at [119, 393] on button "返回" at bounding box center [117, 394] width 29 height 17
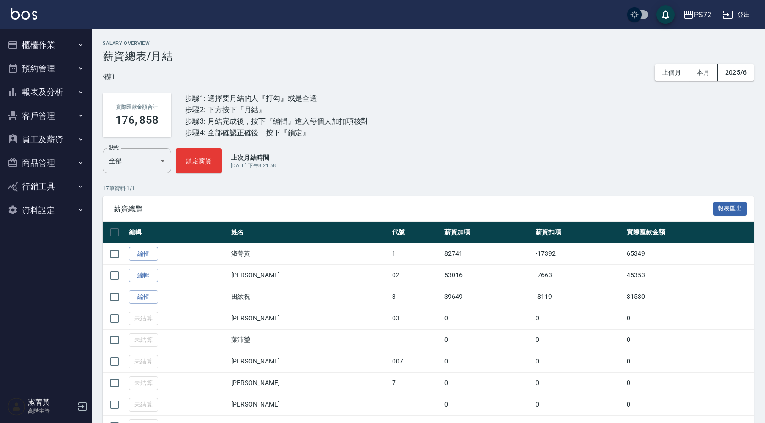
click at [37, 41] on button "櫃檯作業" at bounding box center [46, 45] width 84 height 24
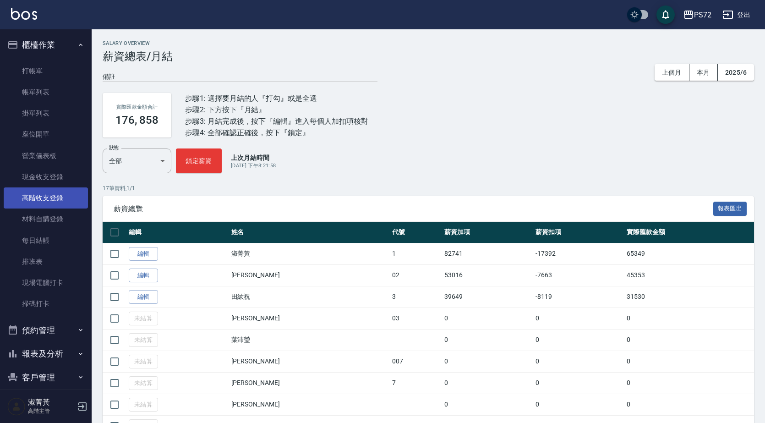
click at [53, 194] on link "高階收支登錄" at bounding box center [46, 197] width 84 height 21
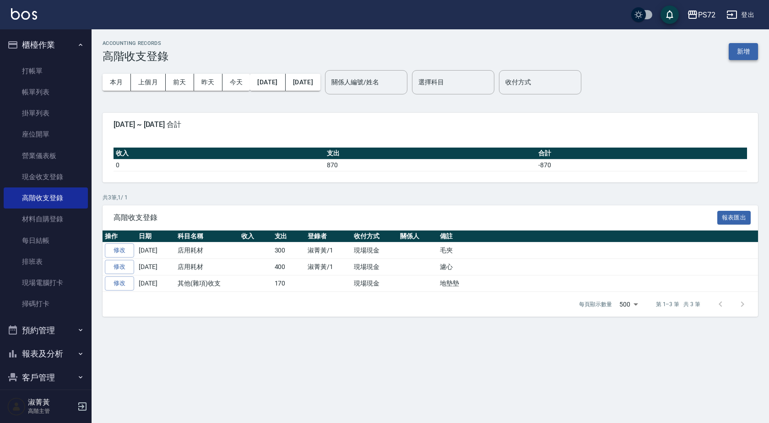
click at [739, 52] on button "新增" at bounding box center [743, 51] width 29 height 17
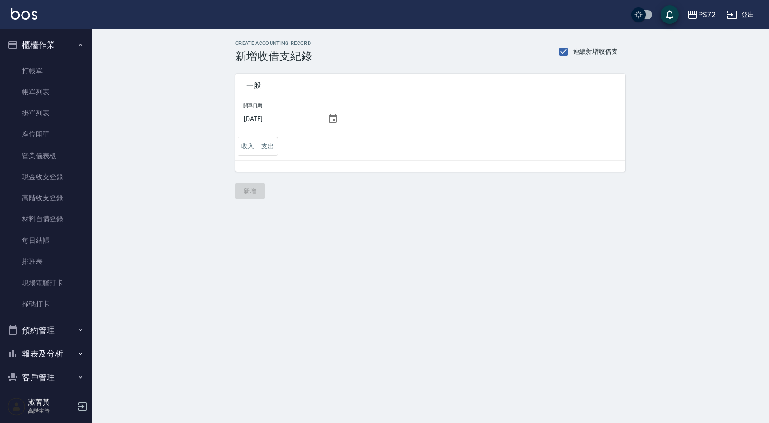
click at [333, 114] on icon at bounding box center [332, 118] width 11 height 11
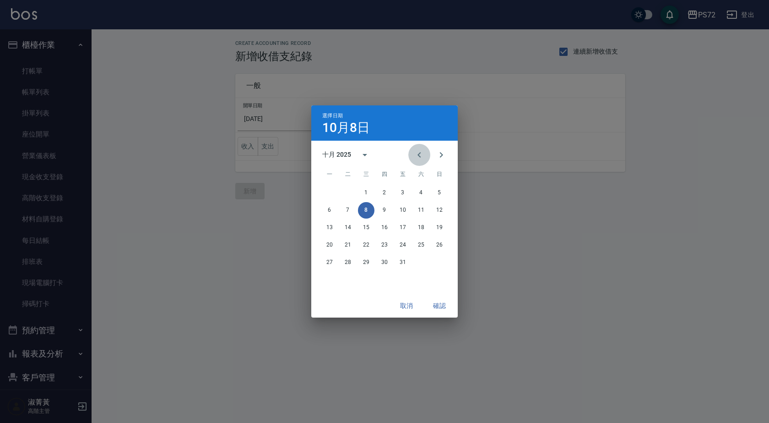
click at [416, 154] on icon "Previous month" at bounding box center [419, 154] width 11 height 11
click at [336, 265] on div "29 30" at bounding box center [384, 262] width 147 height 16
click at [340, 265] on div "29 30" at bounding box center [384, 262] width 147 height 16
click at [347, 261] on button "30" at bounding box center [348, 262] width 16 height 16
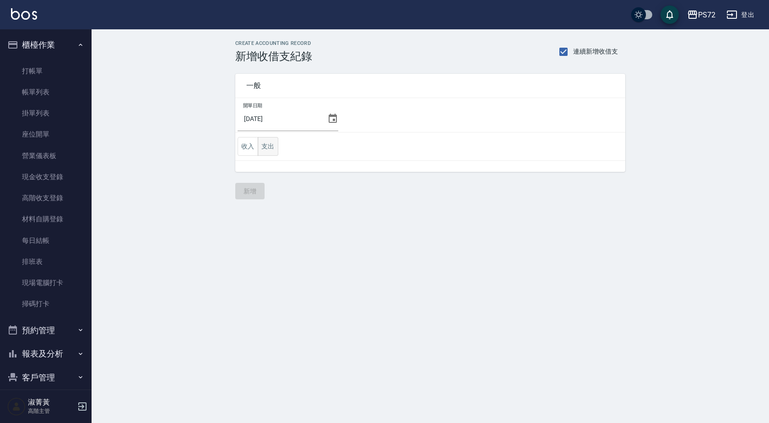
click at [268, 150] on button "支出" at bounding box center [268, 146] width 21 height 19
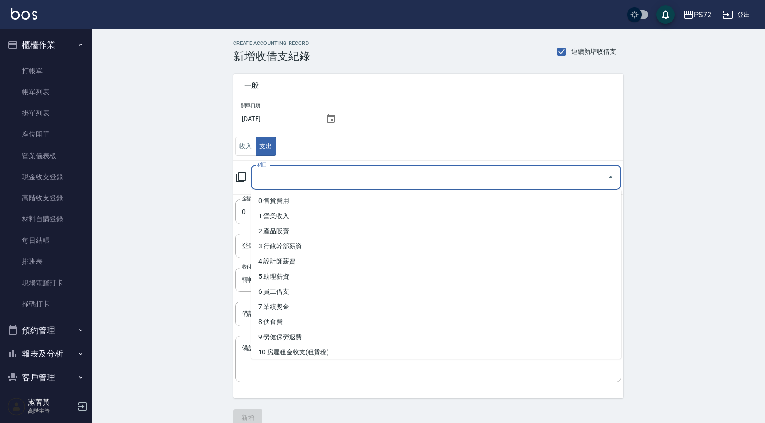
click at [276, 174] on input "科目" at bounding box center [429, 177] width 348 height 16
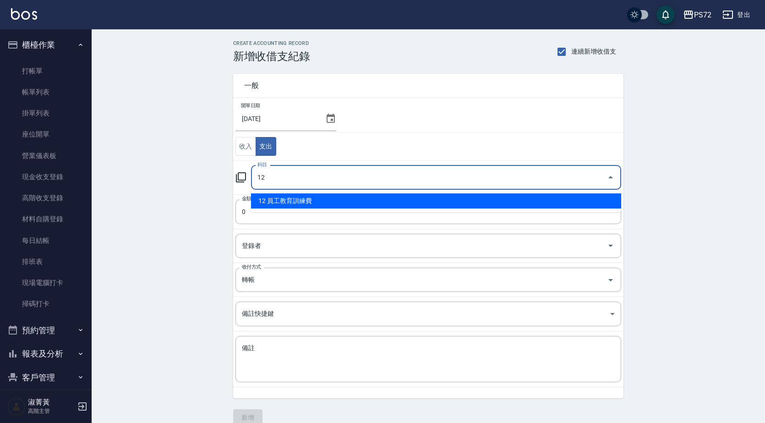
click at [304, 201] on li "12 員工教育訓練費" at bounding box center [436, 200] width 370 height 15
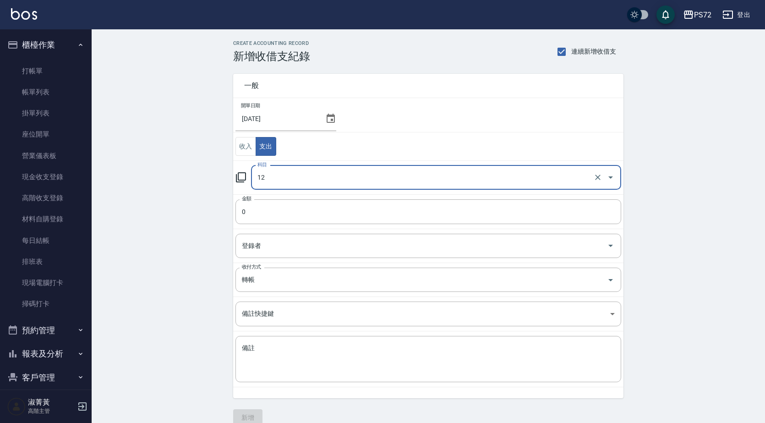
type input "12 員工教育訓練費"
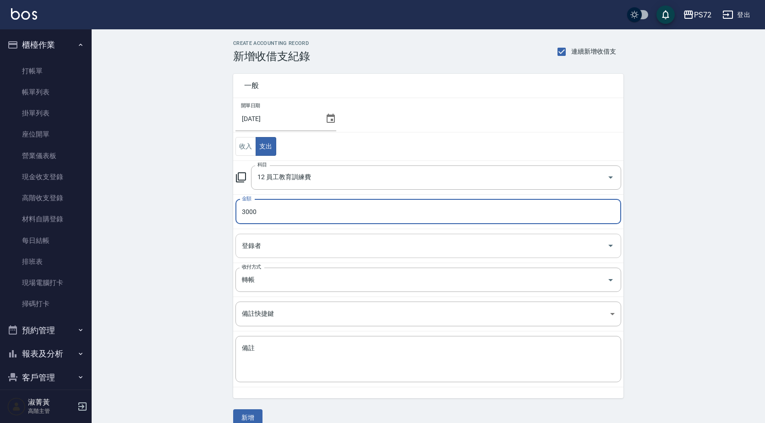
click at [301, 255] on div "登錄者" at bounding box center [427, 245] width 385 height 24
type input "3000"
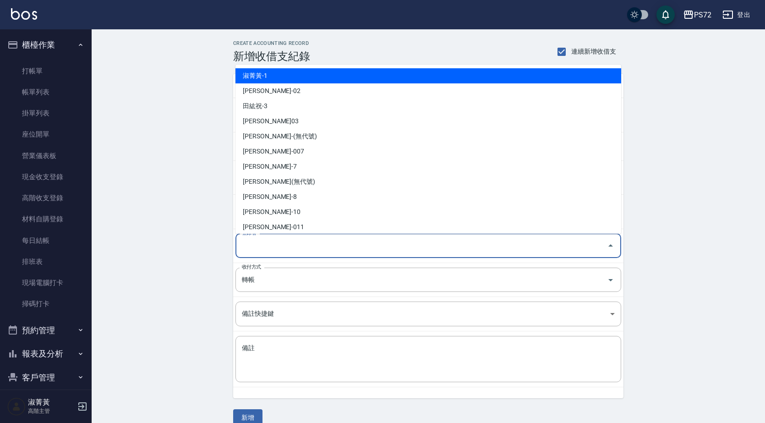
click at [313, 71] on li "淑菁黃-1" at bounding box center [427, 75] width 385 height 15
type input "淑菁黃-1"
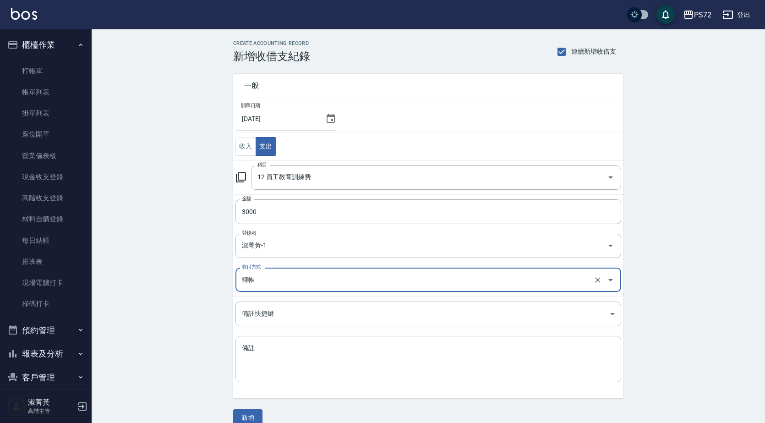
click at [312, 358] on textarea "備註" at bounding box center [428, 358] width 373 height 31
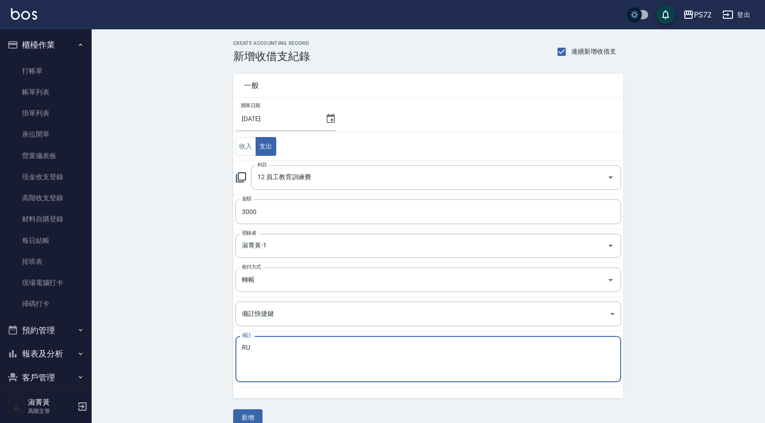
type textarea "R"
type textarea "教育金"
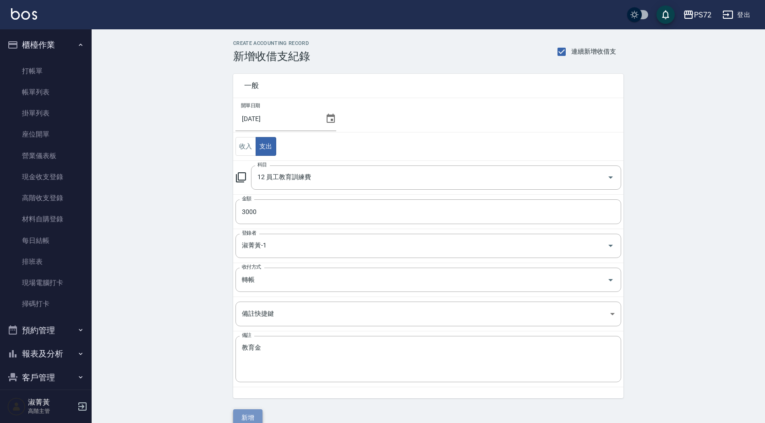
click at [245, 417] on button "新增" at bounding box center [247, 417] width 29 height 17
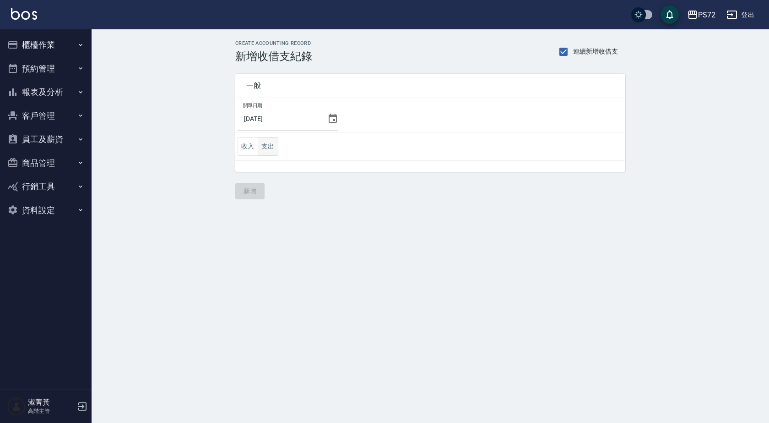
click at [269, 149] on button "支出" at bounding box center [268, 146] width 21 height 19
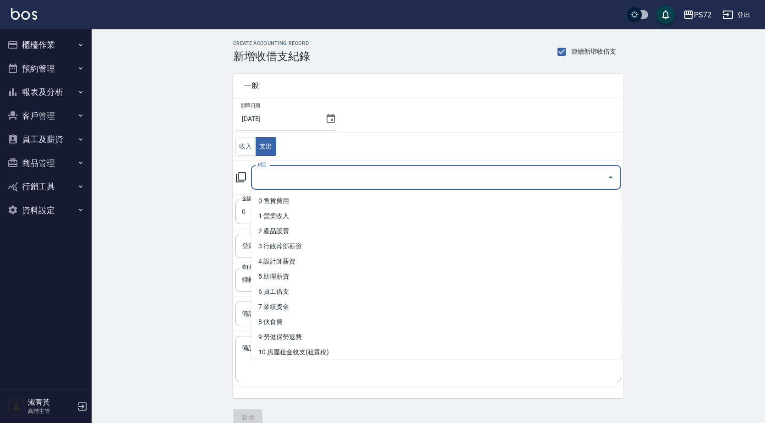
click at [262, 181] on input "科目" at bounding box center [429, 177] width 348 height 16
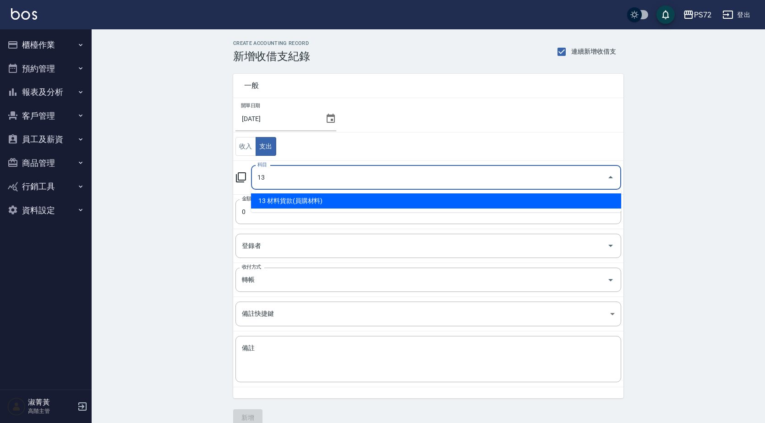
click at [274, 197] on li "13 材料貨款(員購材料)" at bounding box center [436, 200] width 370 height 15
type input "13 材料貨款(員購材料)"
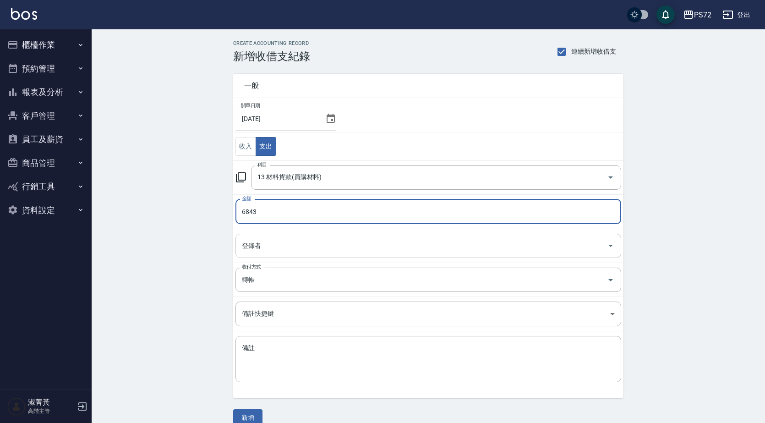
type input "6843"
click at [257, 244] on input "登錄者" at bounding box center [421, 246] width 364 height 16
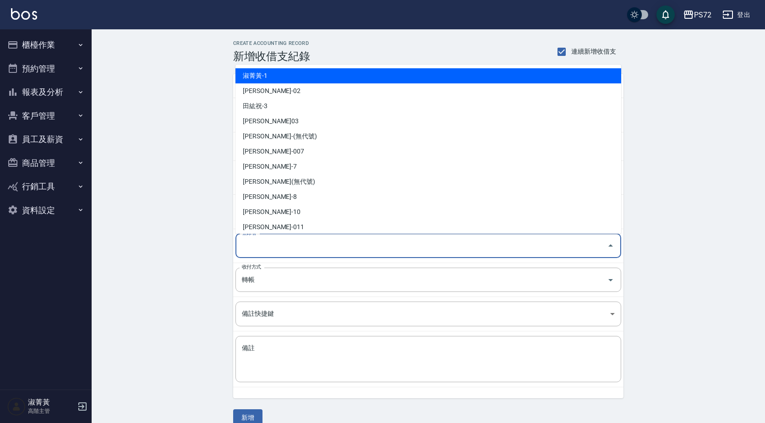
click at [299, 73] on li "淑菁黃-1" at bounding box center [427, 75] width 385 height 15
type input "淑菁黃-1"
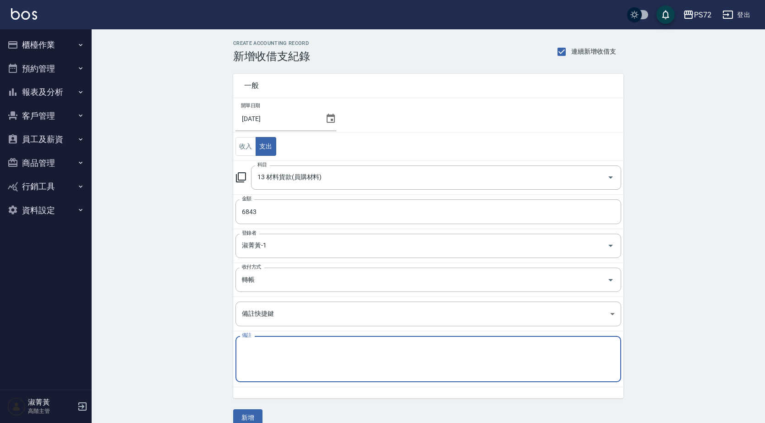
click at [270, 365] on textarea "備註" at bounding box center [428, 358] width 373 height 31
type textarea "大直貨款"
click at [256, 413] on button "新增" at bounding box center [247, 417] width 29 height 17
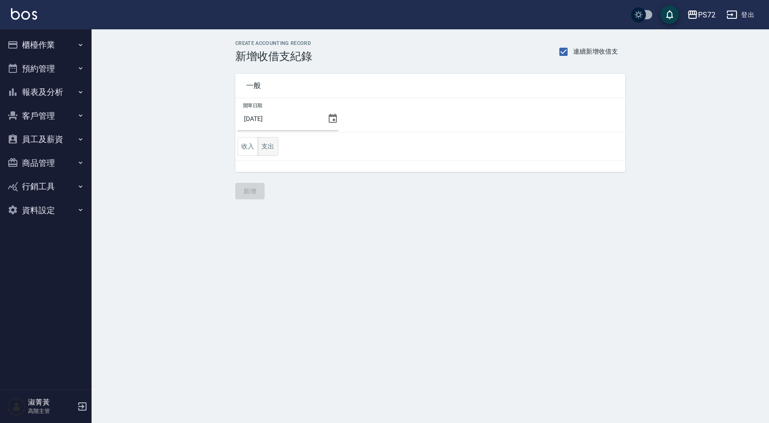
click at [273, 139] on button "支出" at bounding box center [268, 146] width 21 height 19
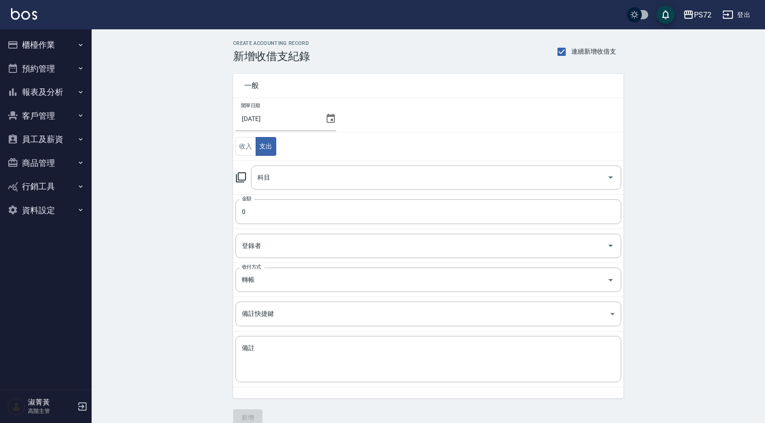
click at [239, 174] on icon at bounding box center [241, 177] width 10 height 10
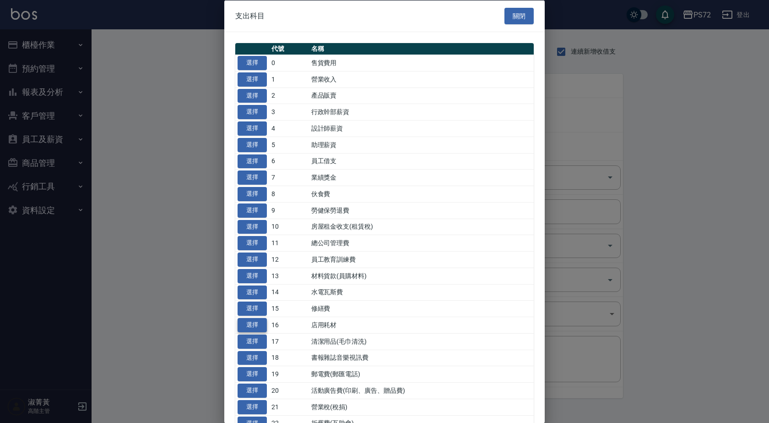
click at [249, 324] on button "選擇" at bounding box center [252, 325] width 29 height 14
type input "16 店用耗材"
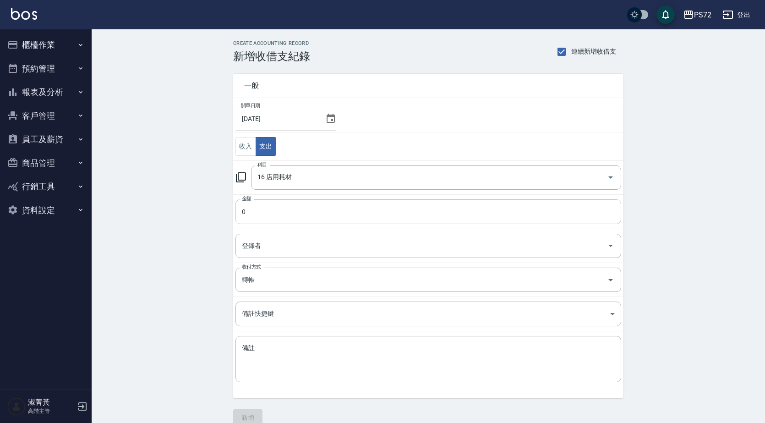
click at [303, 202] on input "0" at bounding box center [427, 211] width 385 height 25
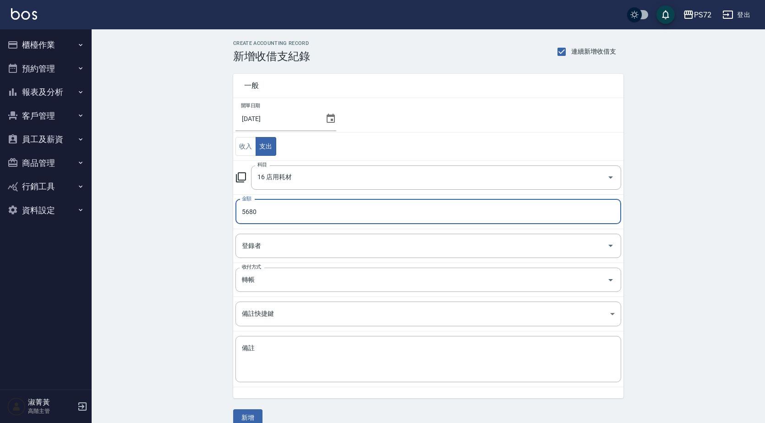
type input "5680"
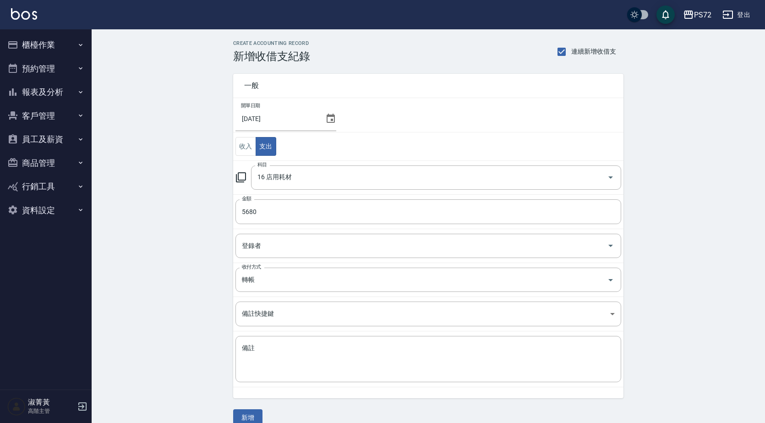
click at [286, 261] on td "登錄者 登錄者" at bounding box center [428, 245] width 390 height 34
click at [288, 253] on input "登錄者" at bounding box center [421, 246] width 364 height 16
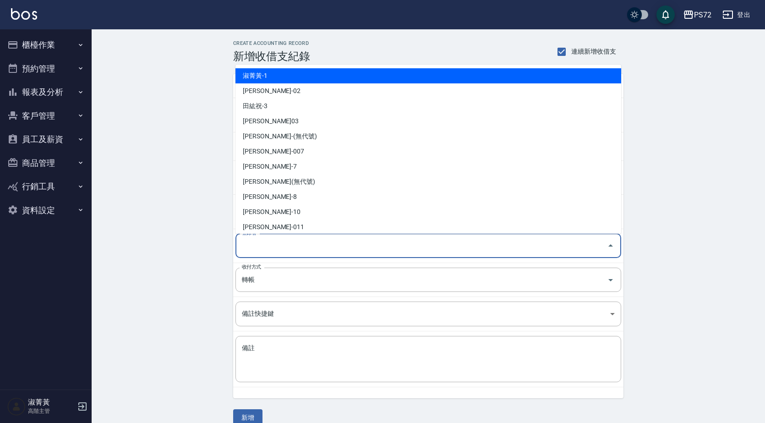
click at [302, 82] on li "淑菁黃-1" at bounding box center [427, 75] width 385 height 15
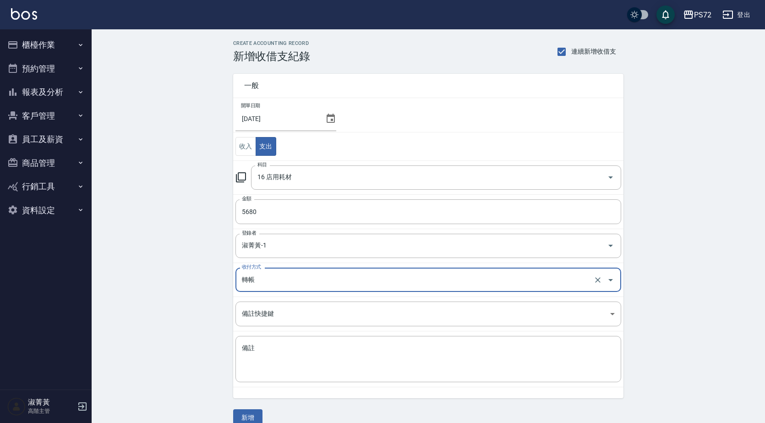
type input "淑菁黃-1"
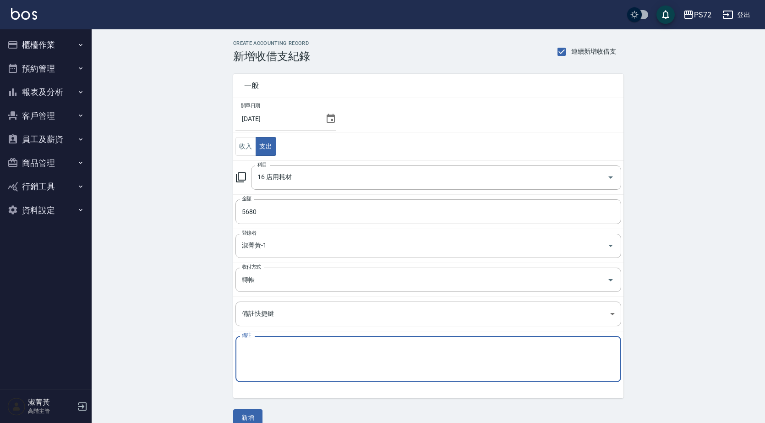
click at [268, 365] on textarea "備註" at bounding box center [428, 358] width 373 height 31
type textarea "髮片"
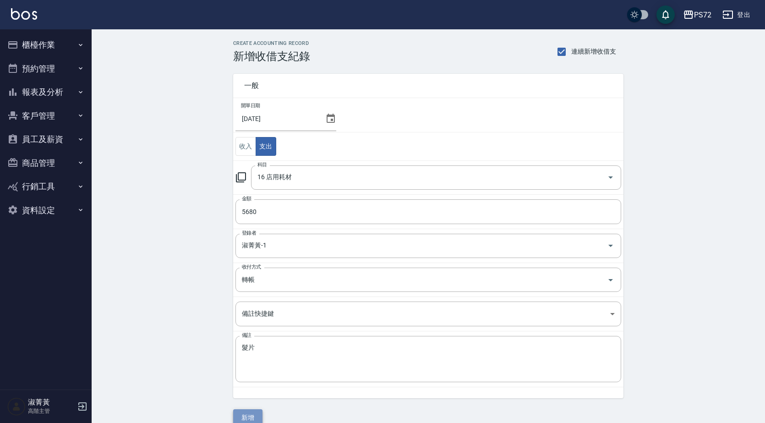
click at [257, 411] on button "新增" at bounding box center [247, 417] width 29 height 17
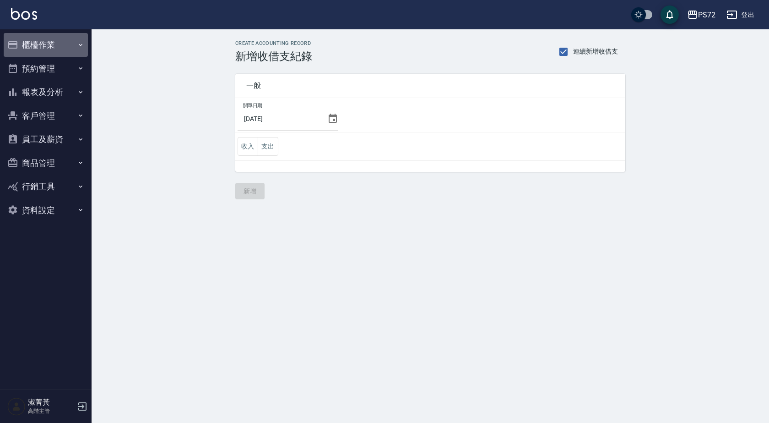
click at [48, 38] on button "櫃檯作業" at bounding box center [46, 45] width 84 height 24
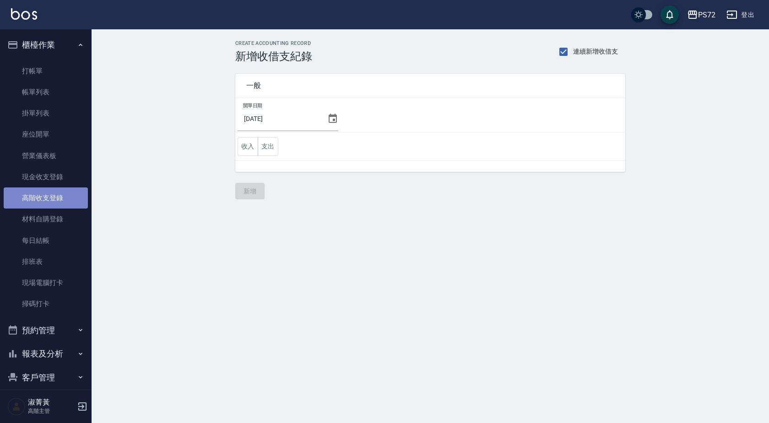
click at [55, 196] on link "高階收支登錄" at bounding box center [46, 197] width 84 height 21
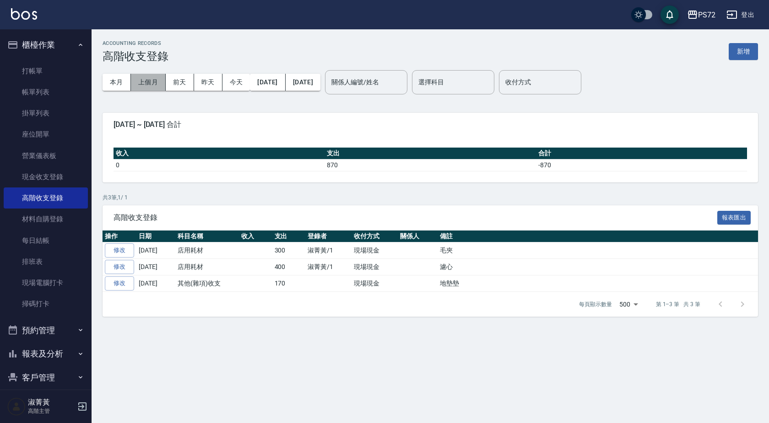
click at [142, 77] on button "上個月" at bounding box center [148, 82] width 35 height 17
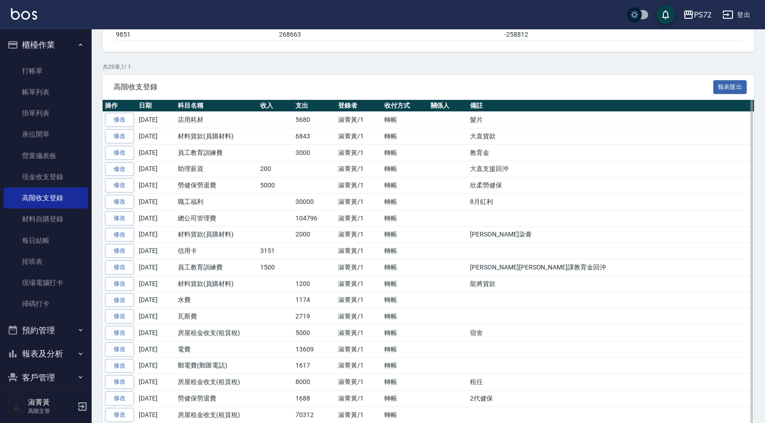
scroll to position [137, 0]
